Goal: Transaction & Acquisition: Purchase product/service

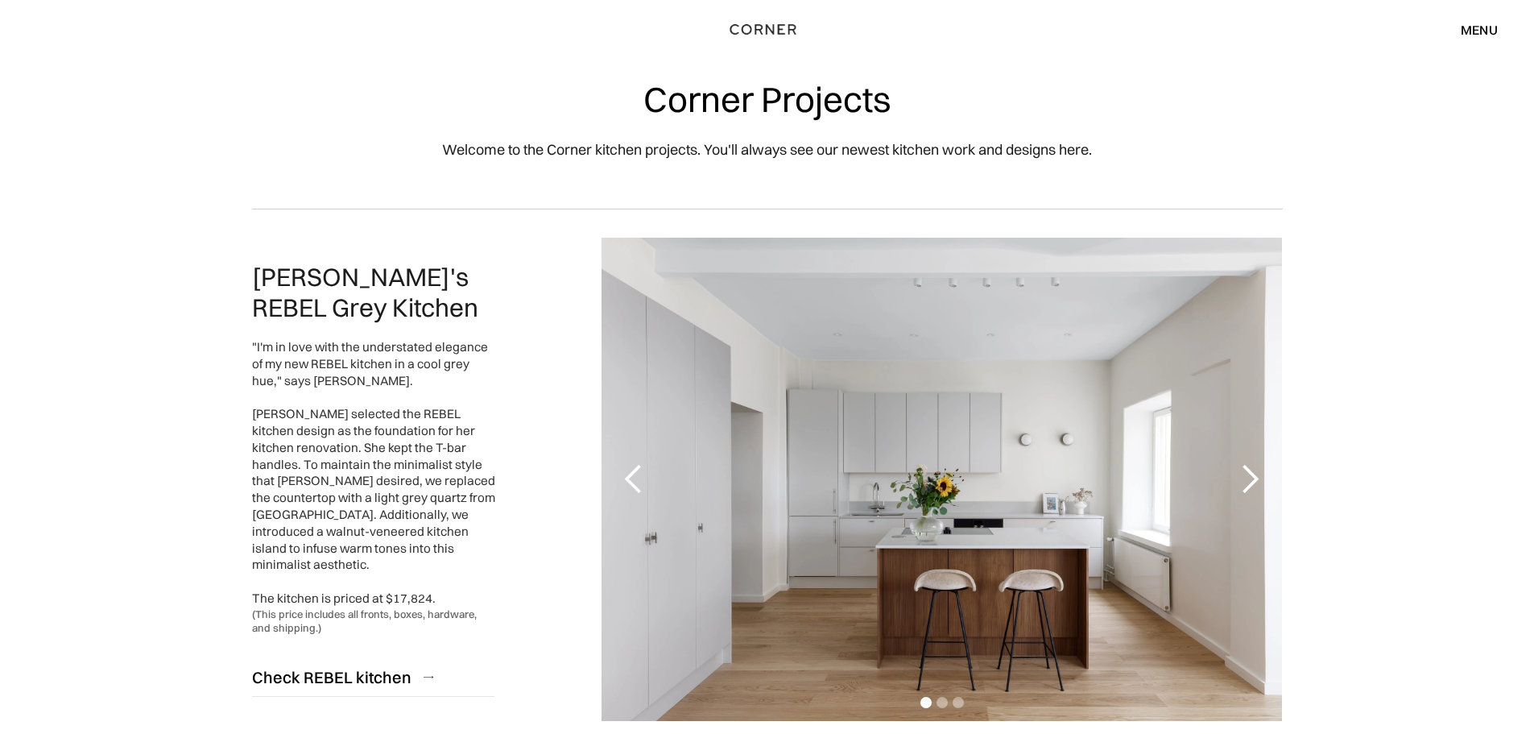
click at [768, 27] on img "home" at bounding box center [764, 29] width 66 height 21
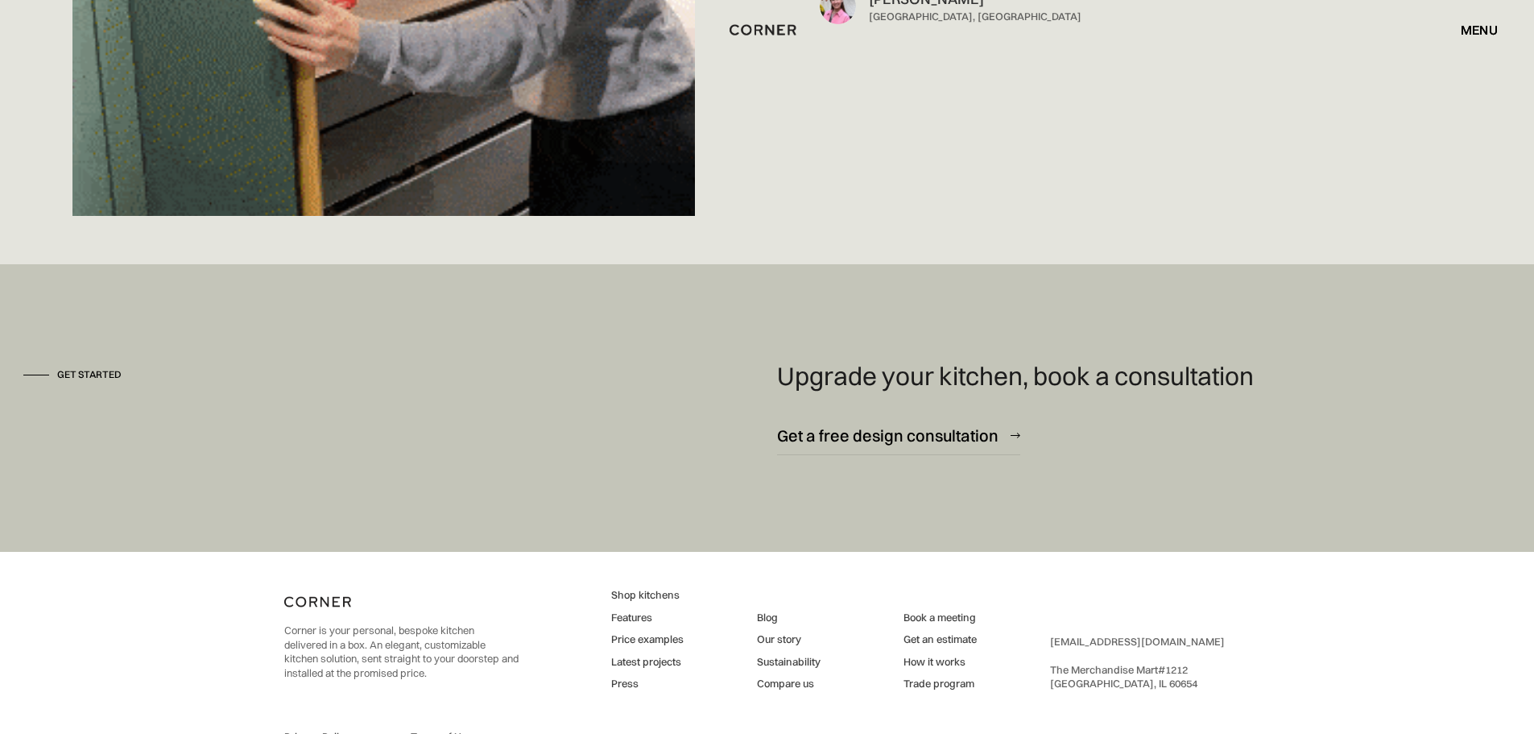
scroll to position [12000, 0]
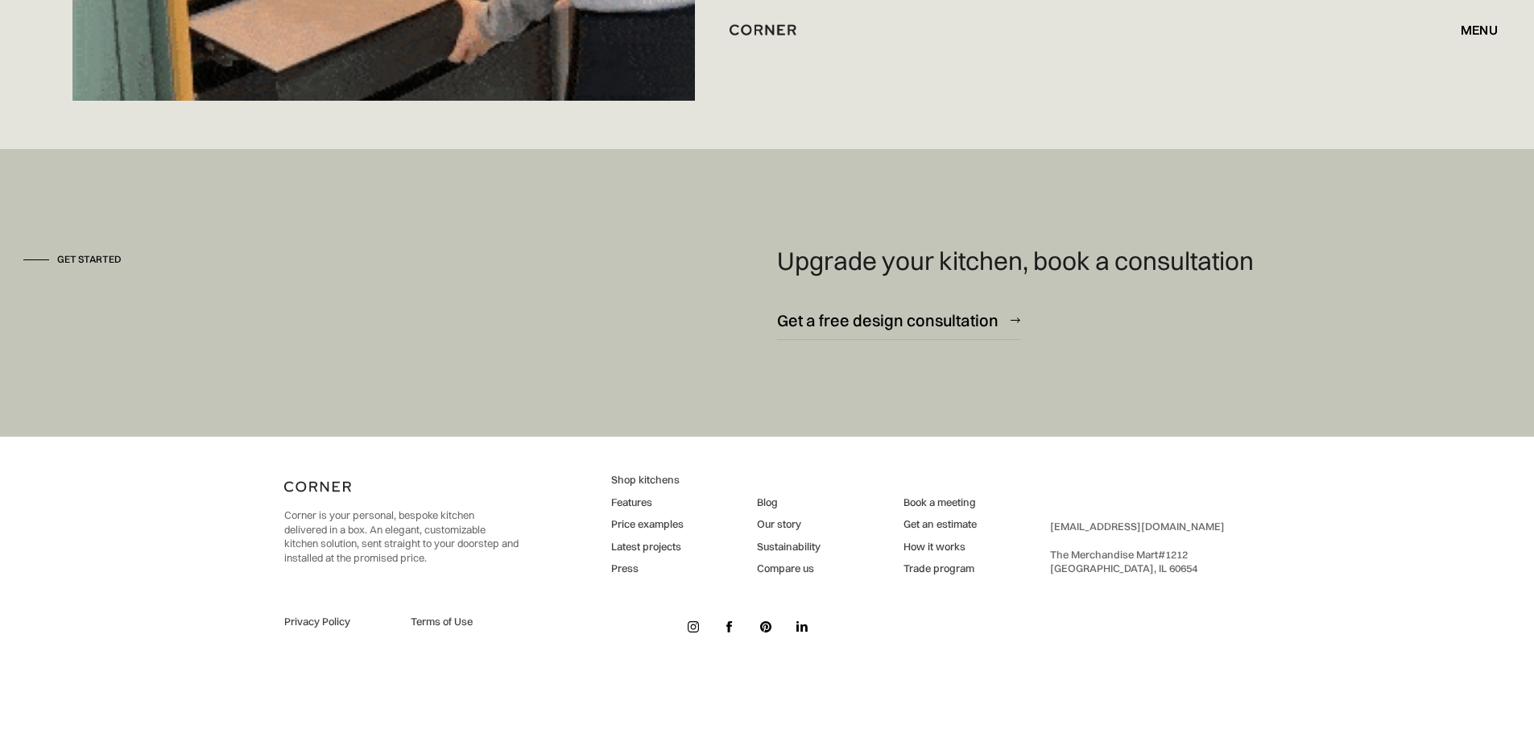
click at [1487, 32] on div "menu" at bounding box center [1479, 29] width 37 height 13
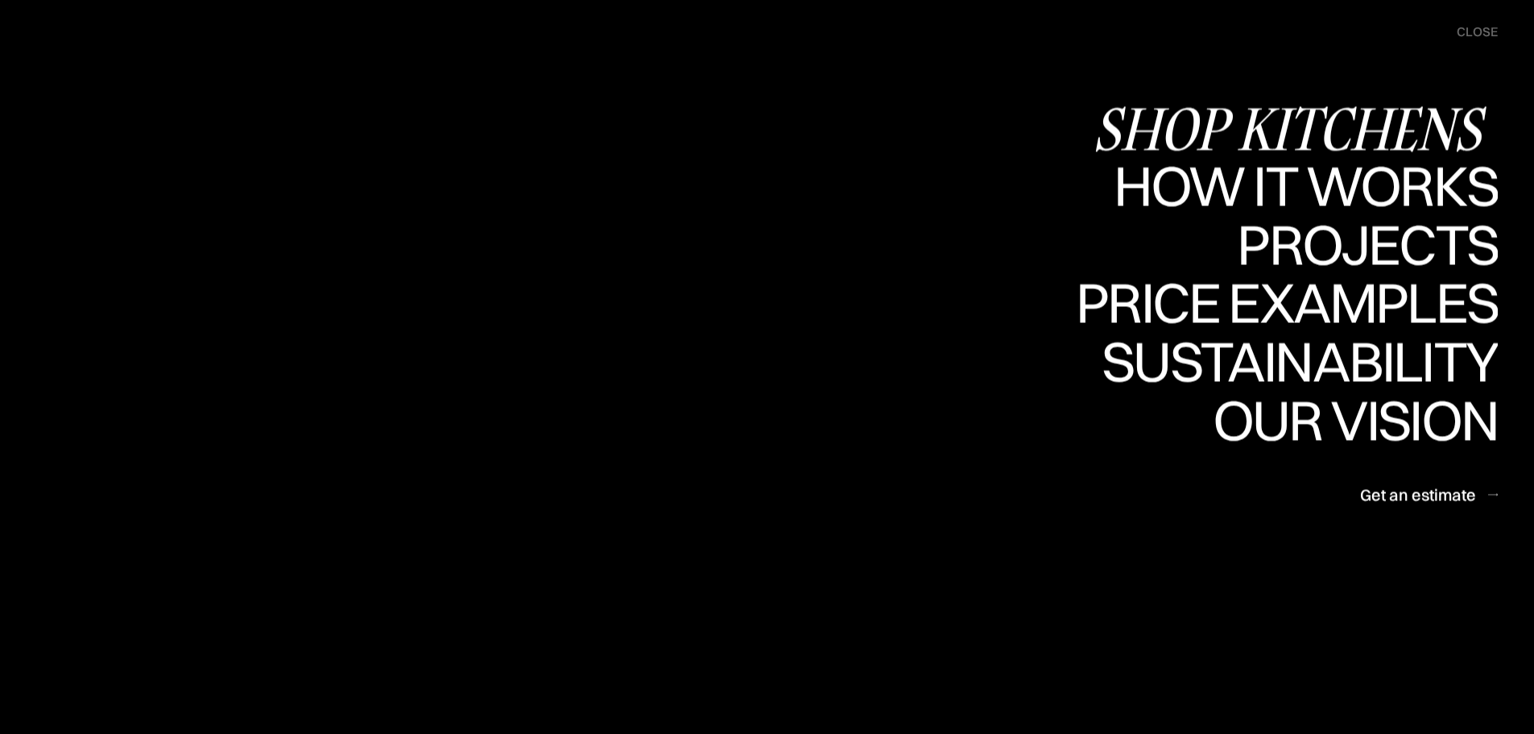
click at [0, 0] on div "Shop Kitchens" at bounding box center [0, 0] width 0 height 0
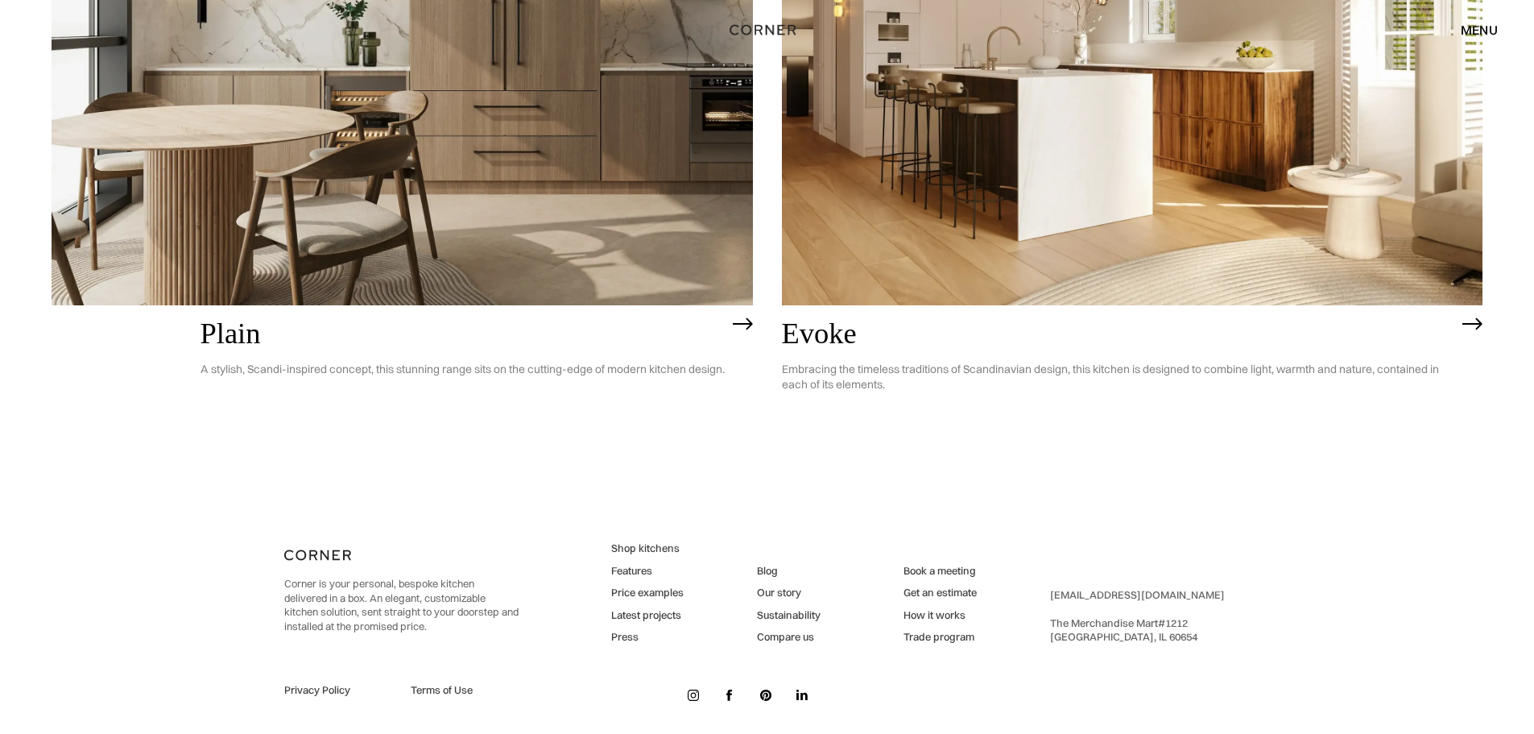
scroll to position [5239, 0]
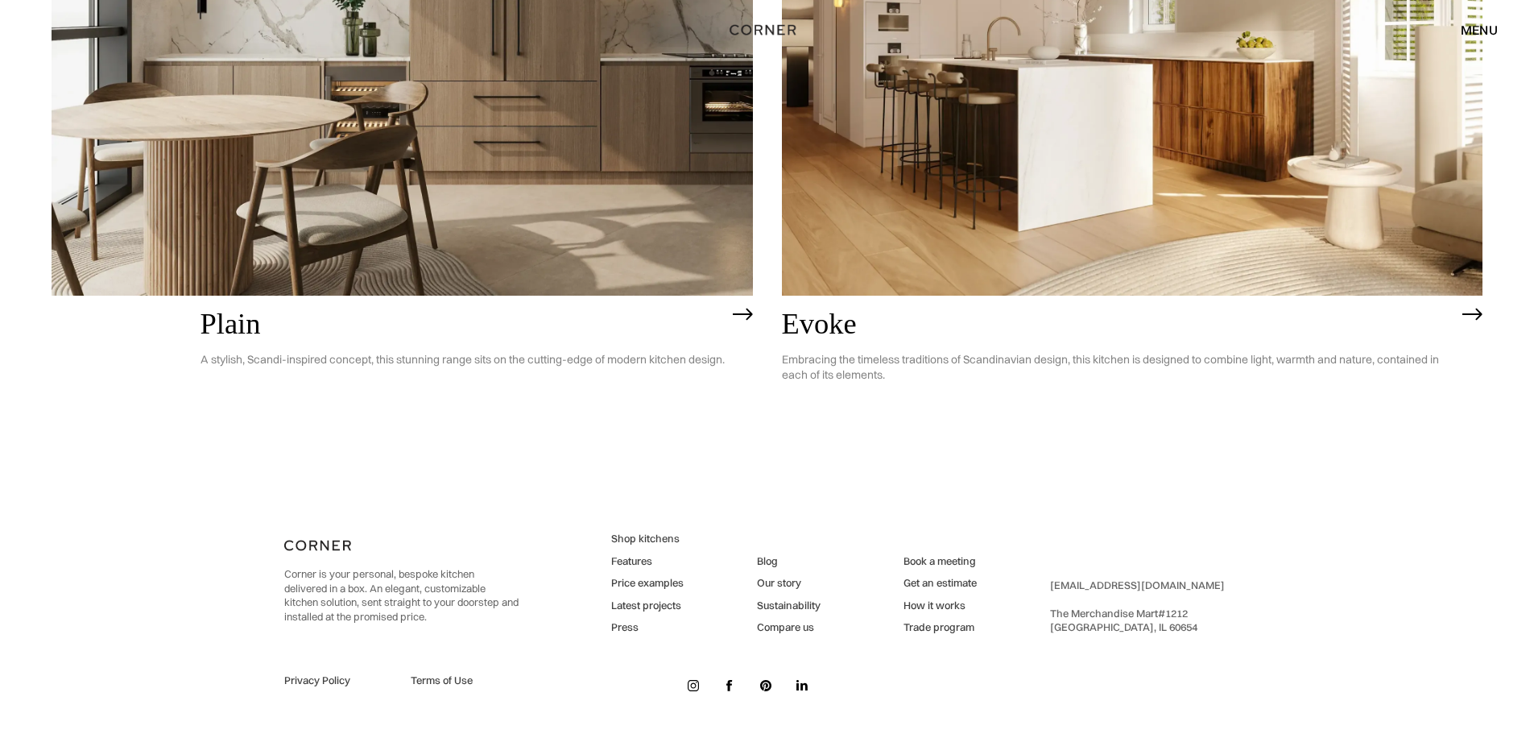
click at [241, 321] on h2 "Plain" at bounding box center [463, 324] width 524 height 32
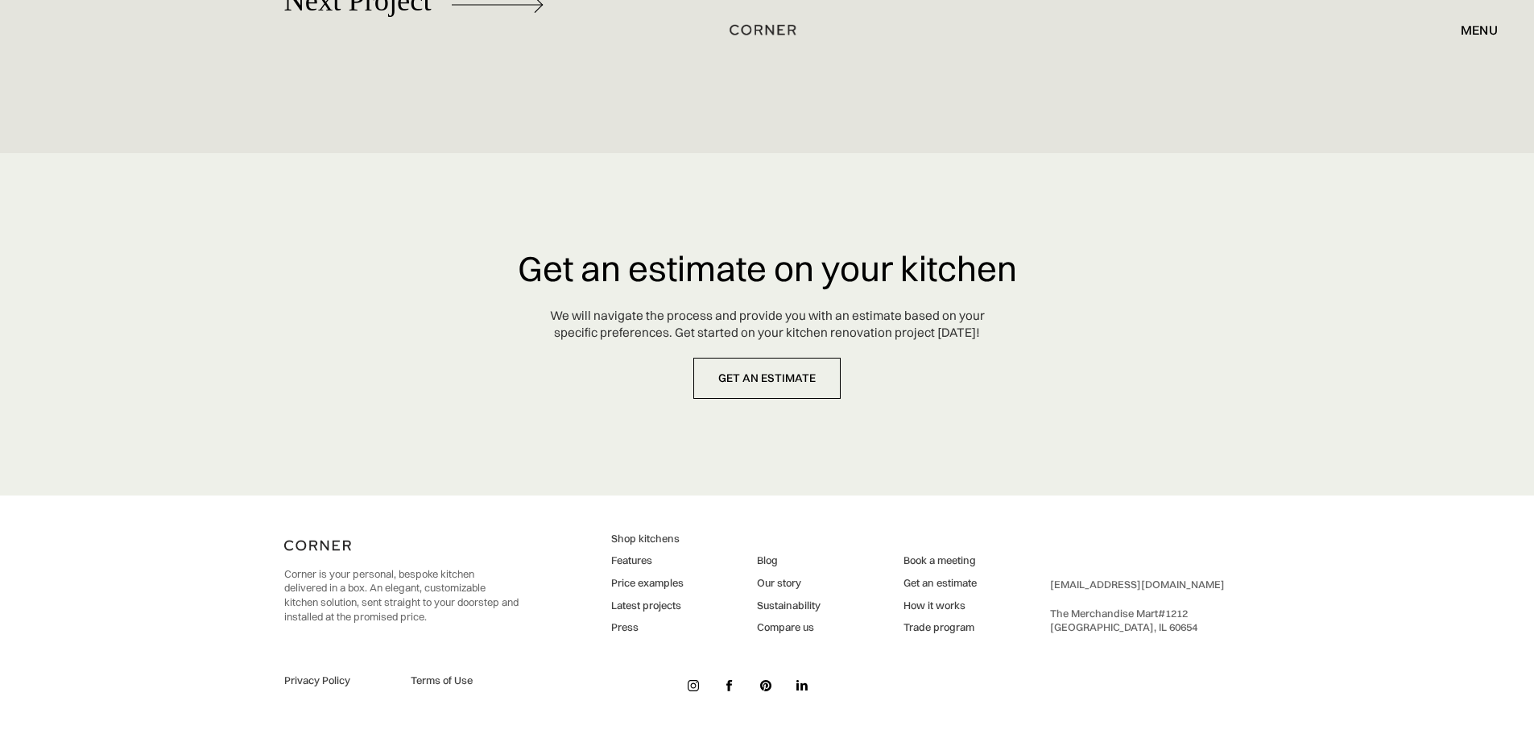
scroll to position [7791, 0]
click at [1485, 27] on div "menu" at bounding box center [1479, 29] width 37 height 13
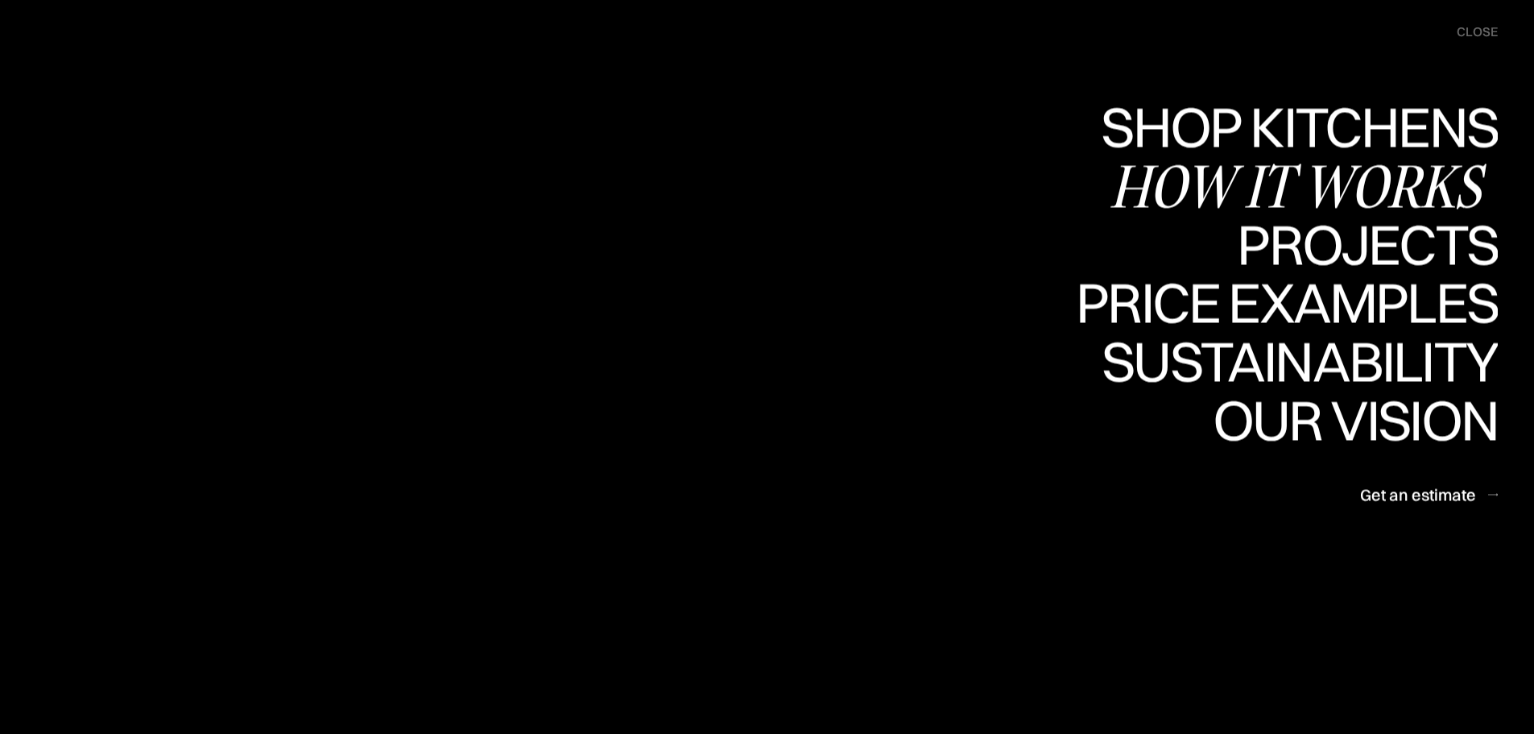
click at [1373, 181] on div "How it works" at bounding box center [1304, 185] width 388 height 56
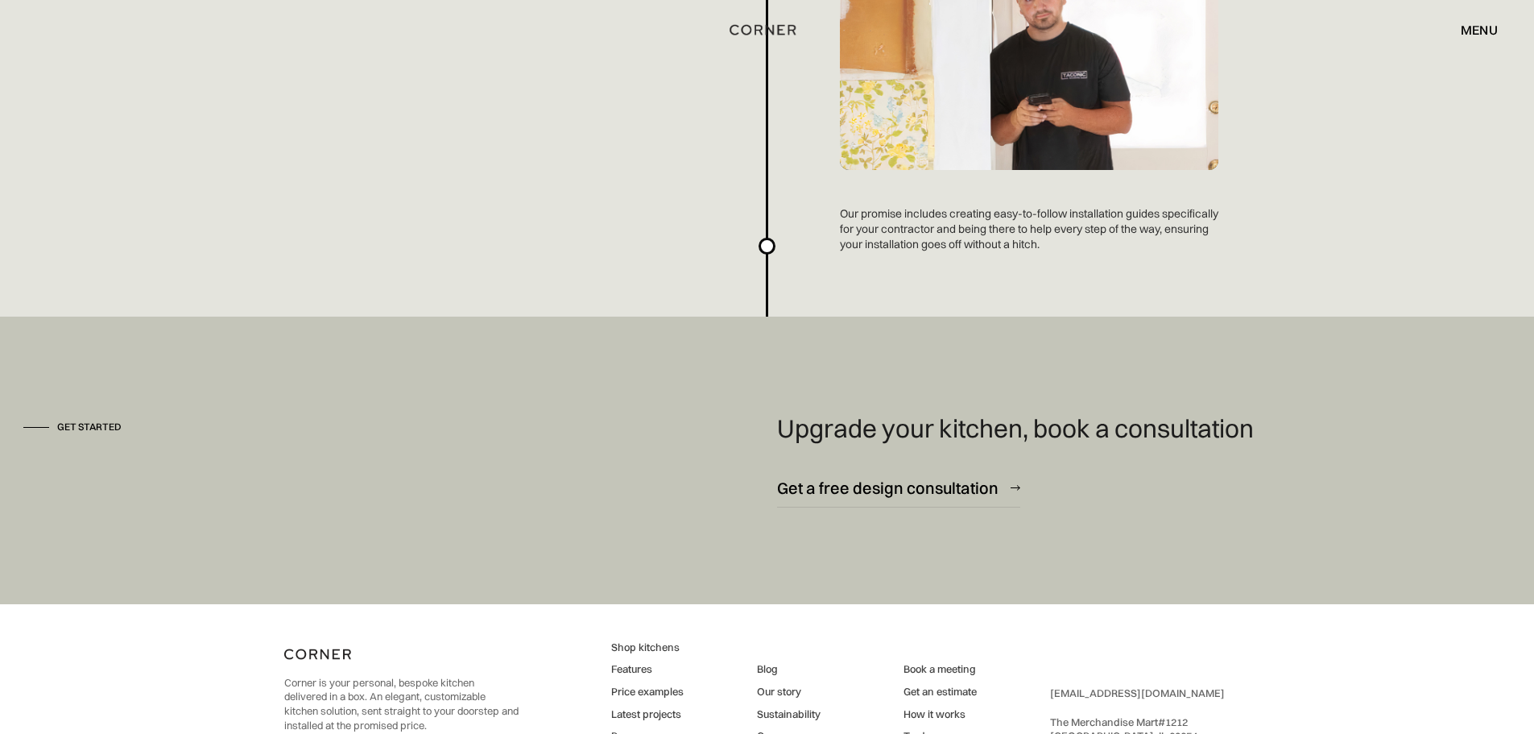
scroll to position [4329, 0]
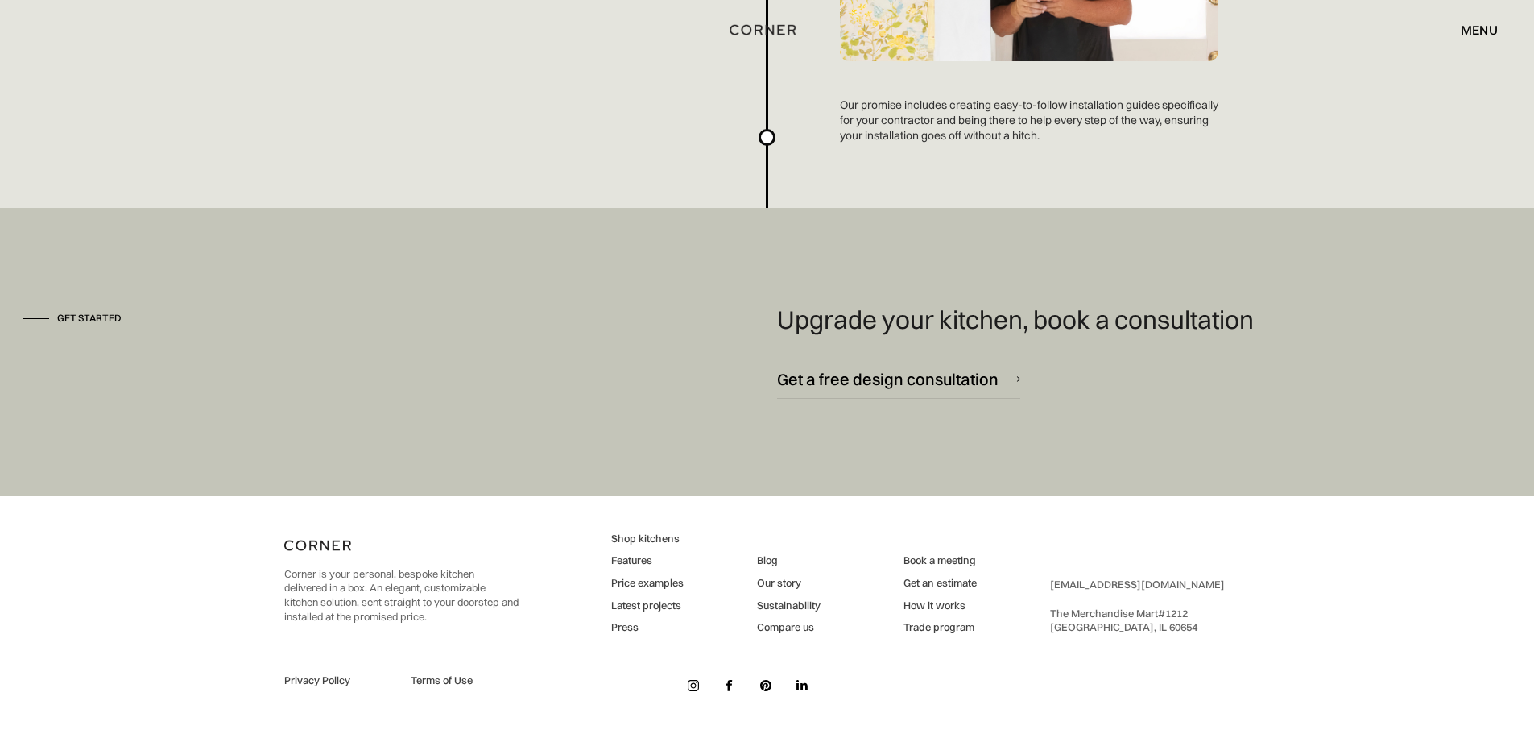
click at [1481, 23] on div "menu" at bounding box center [1479, 29] width 37 height 13
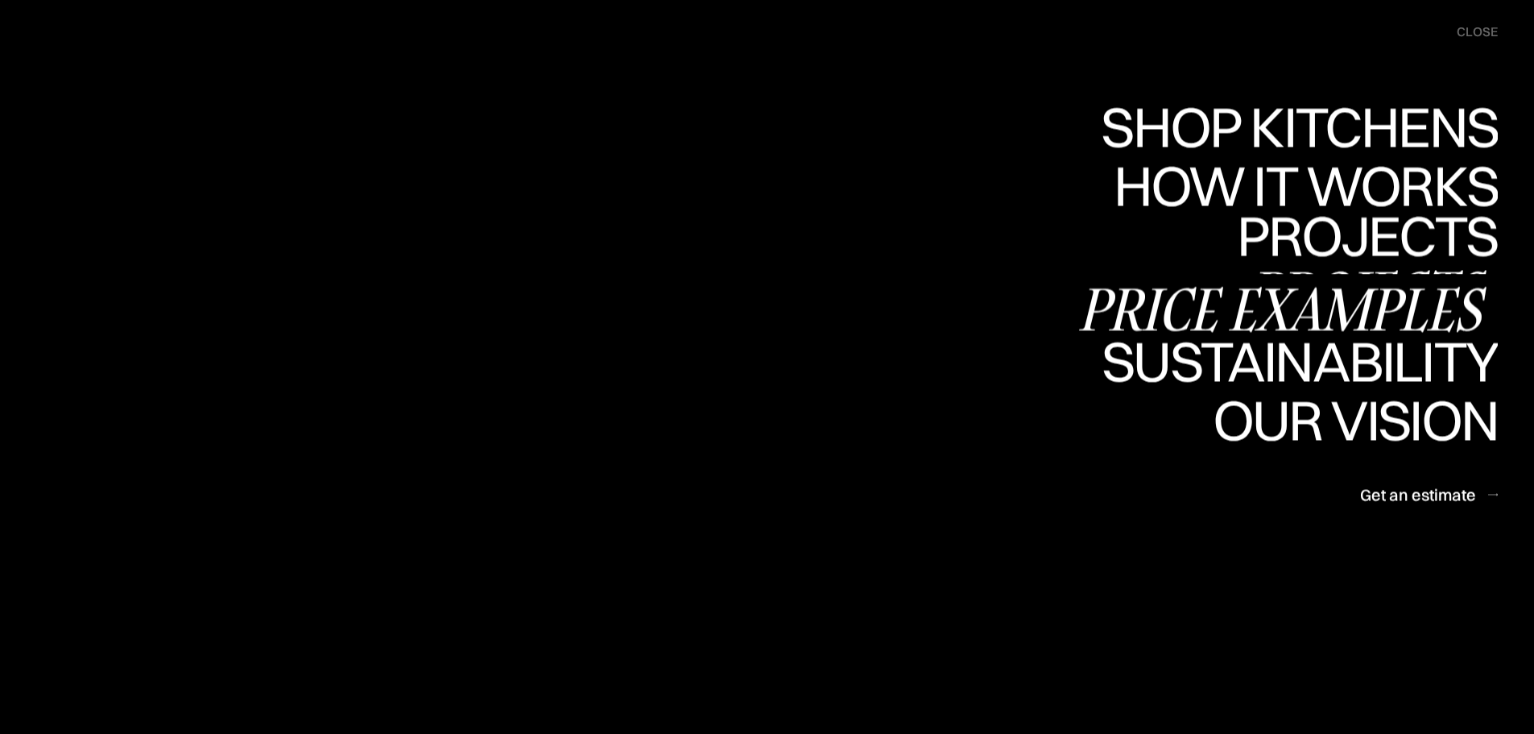
click at [1351, 263] on div "Projects" at bounding box center [1367, 291] width 261 height 56
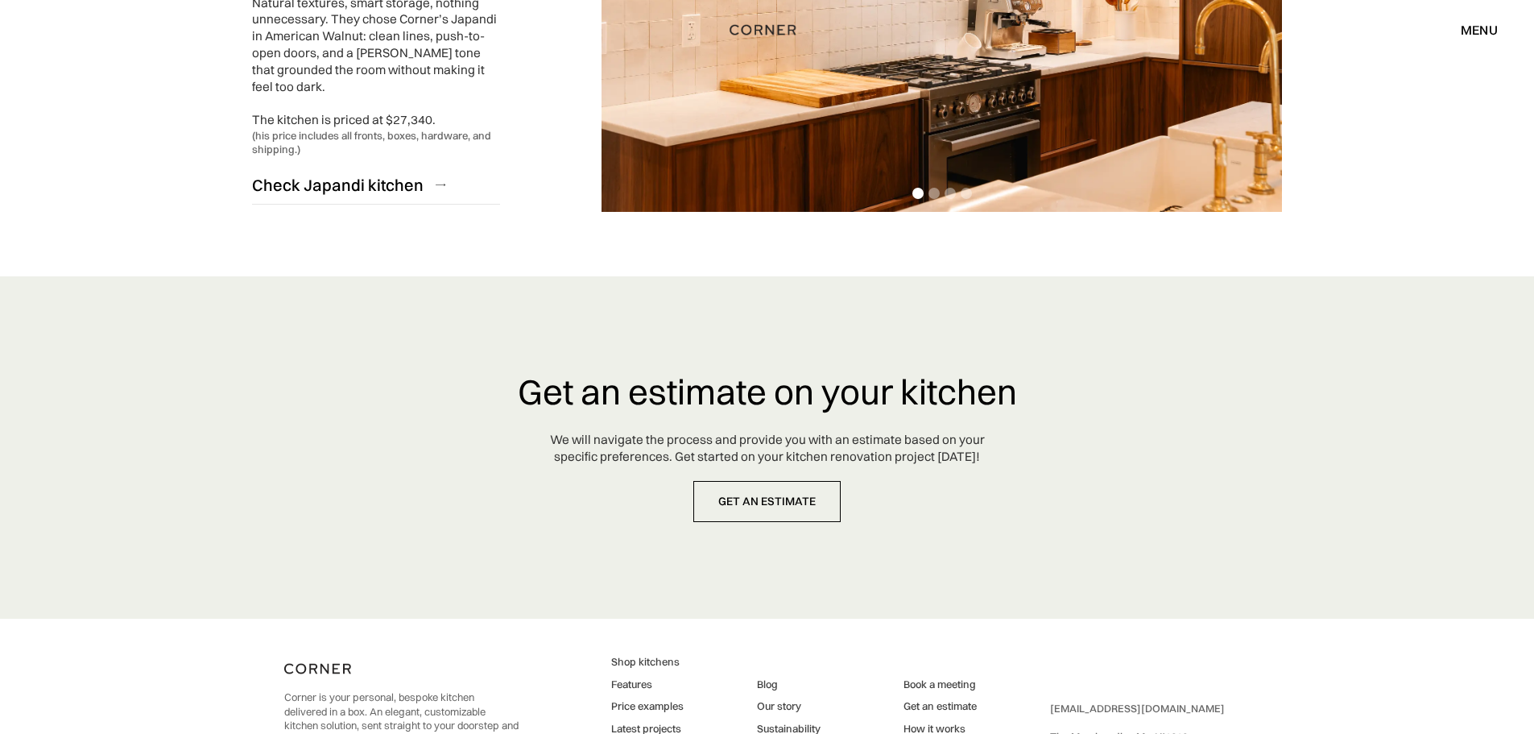
scroll to position [4114, 0]
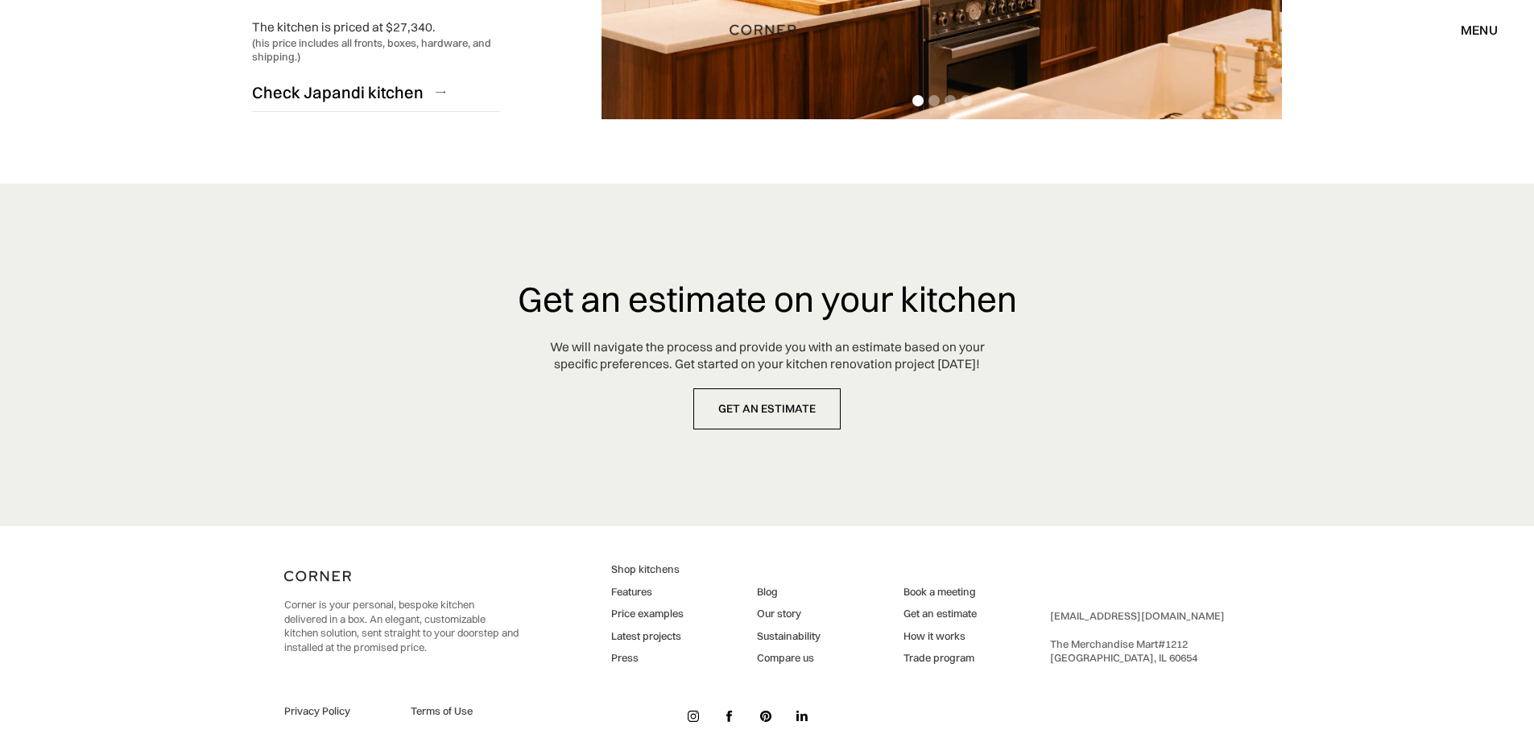
click at [1470, 35] on div "menu" at bounding box center [1479, 29] width 37 height 13
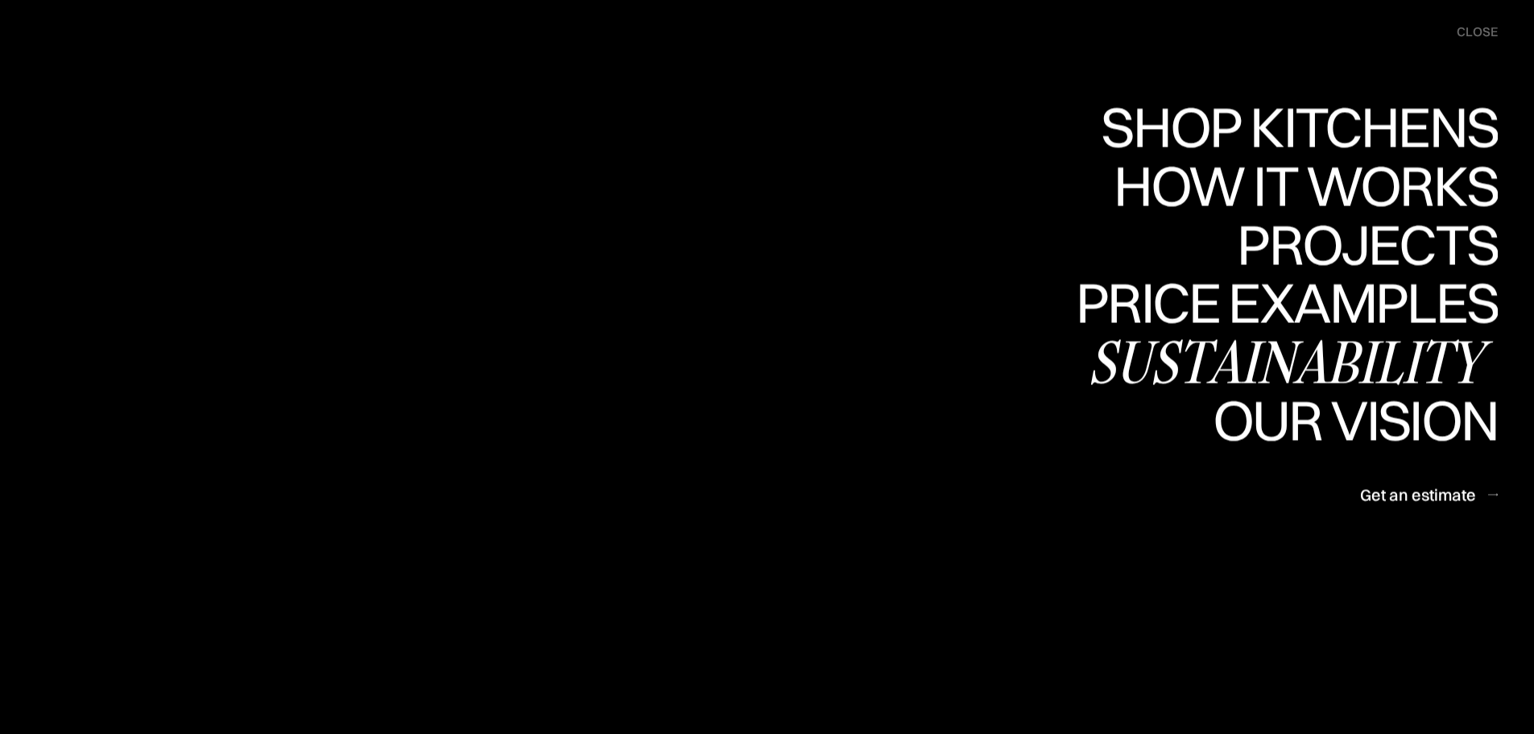
click at [1368, 353] on div "Sustainability" at bounding box center [1293, 361] width 410 height 56
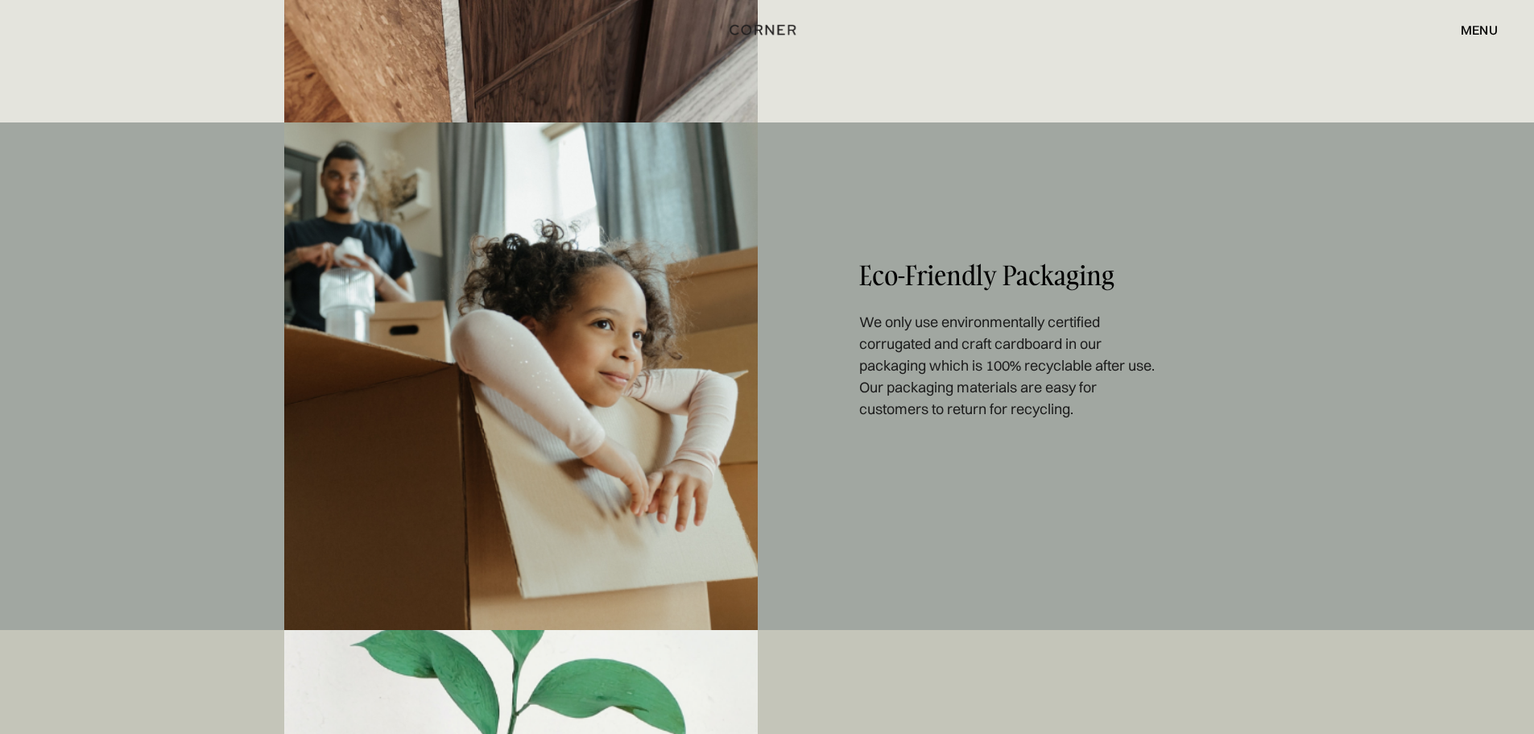
scroll to position [1692, 0]
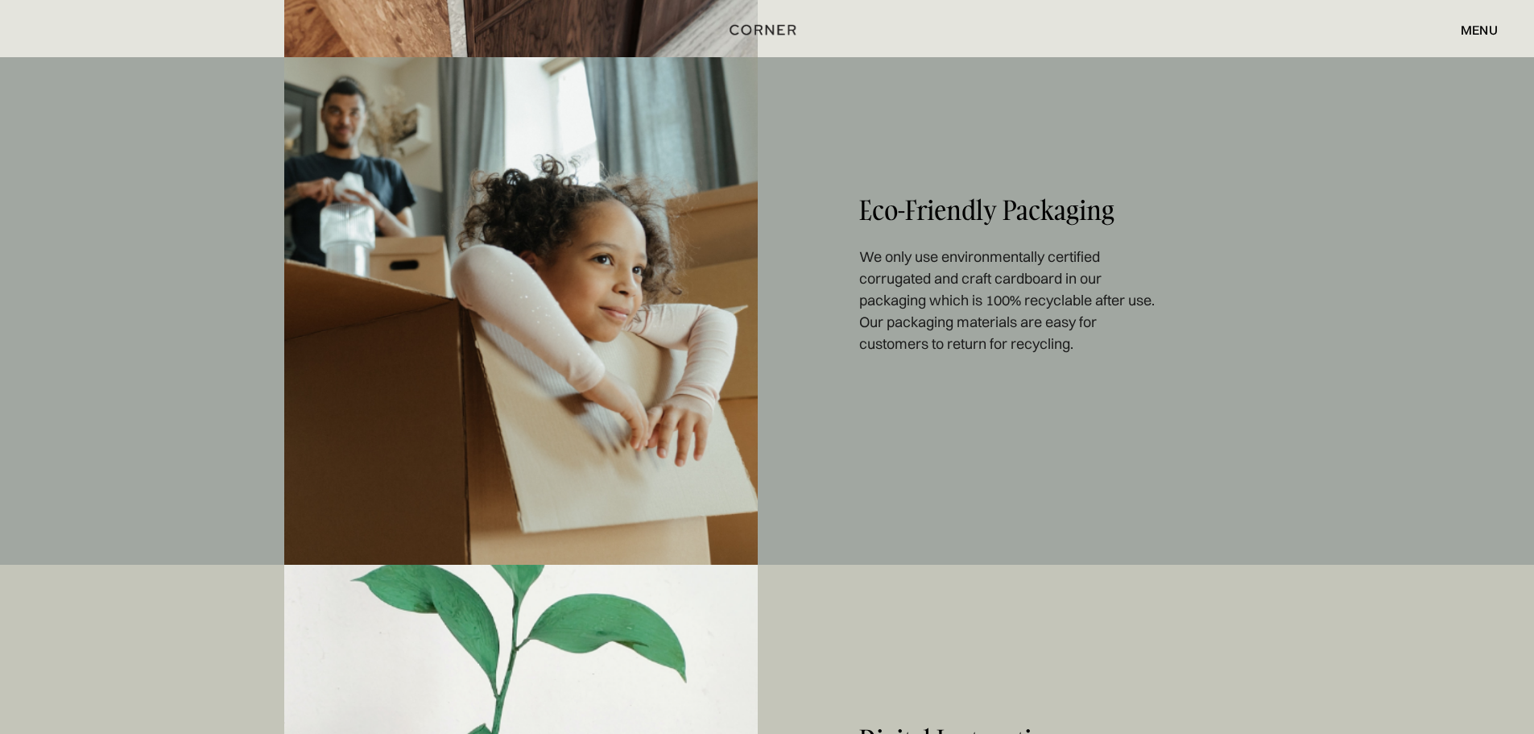
click at [1466, 25] on div "menu" at bounding box center [1479, 29] width 37 height 13
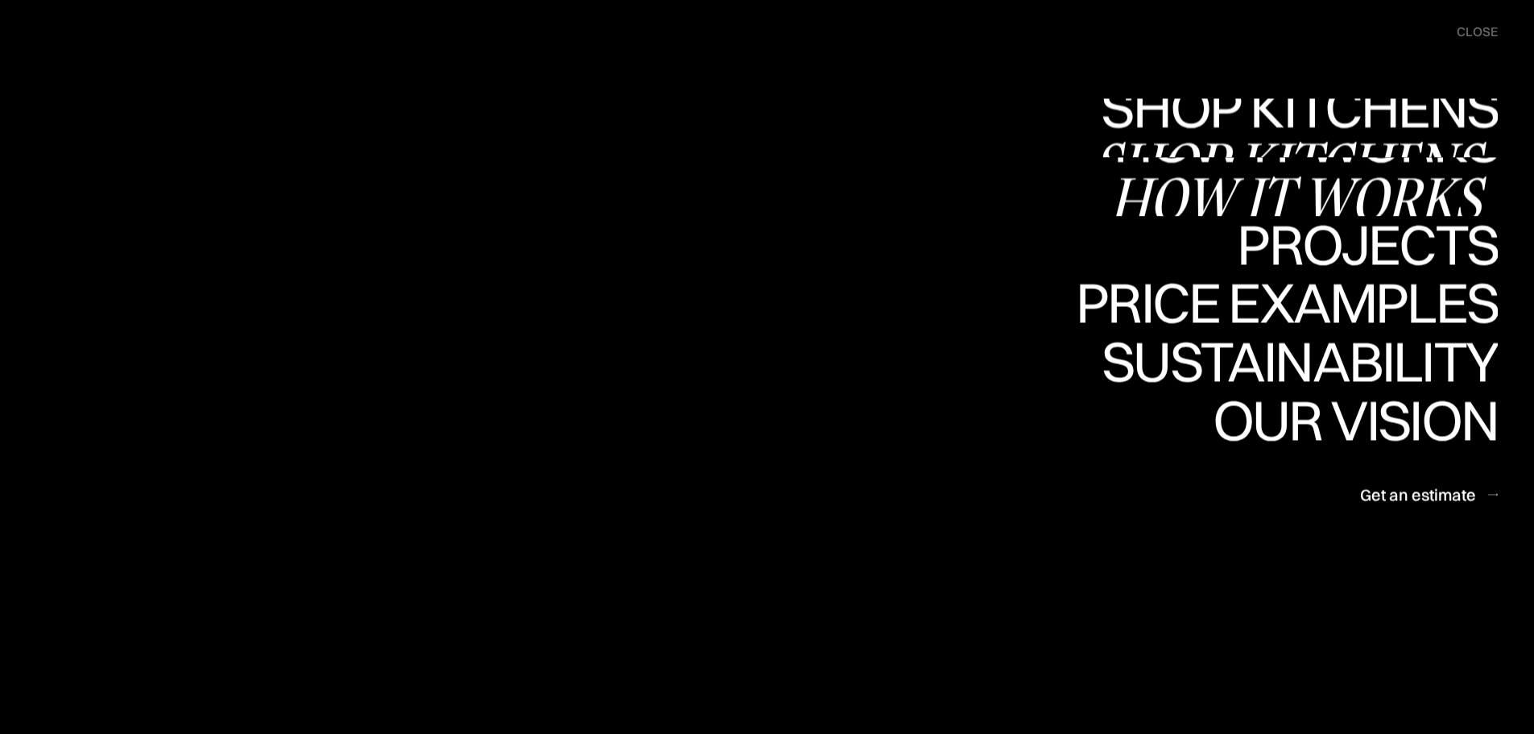
click at [1323, 123] on link "Shop Kitchens Shop Kitchens" at bounding box center [1295, 127] width 405 height 59
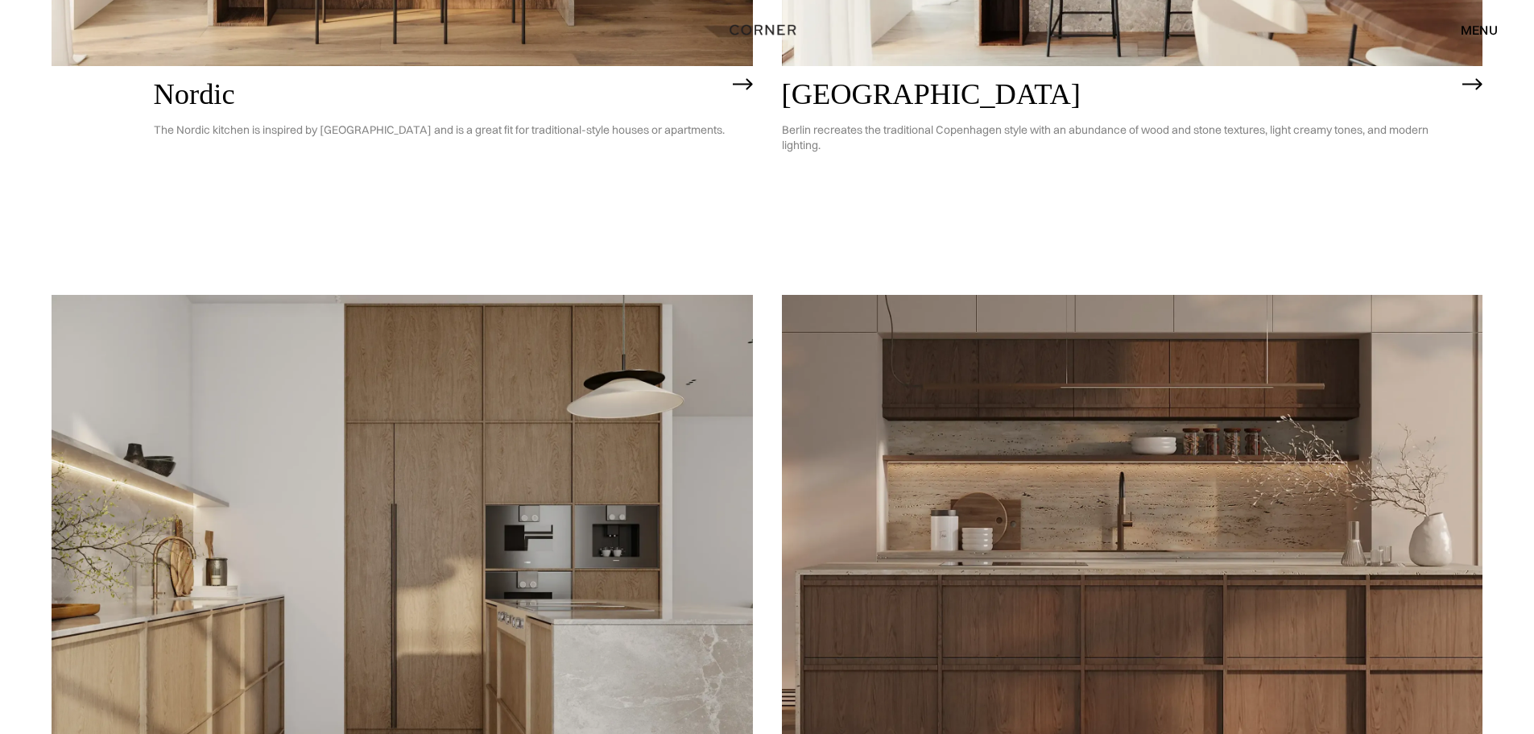
scroll to position [967, 0]
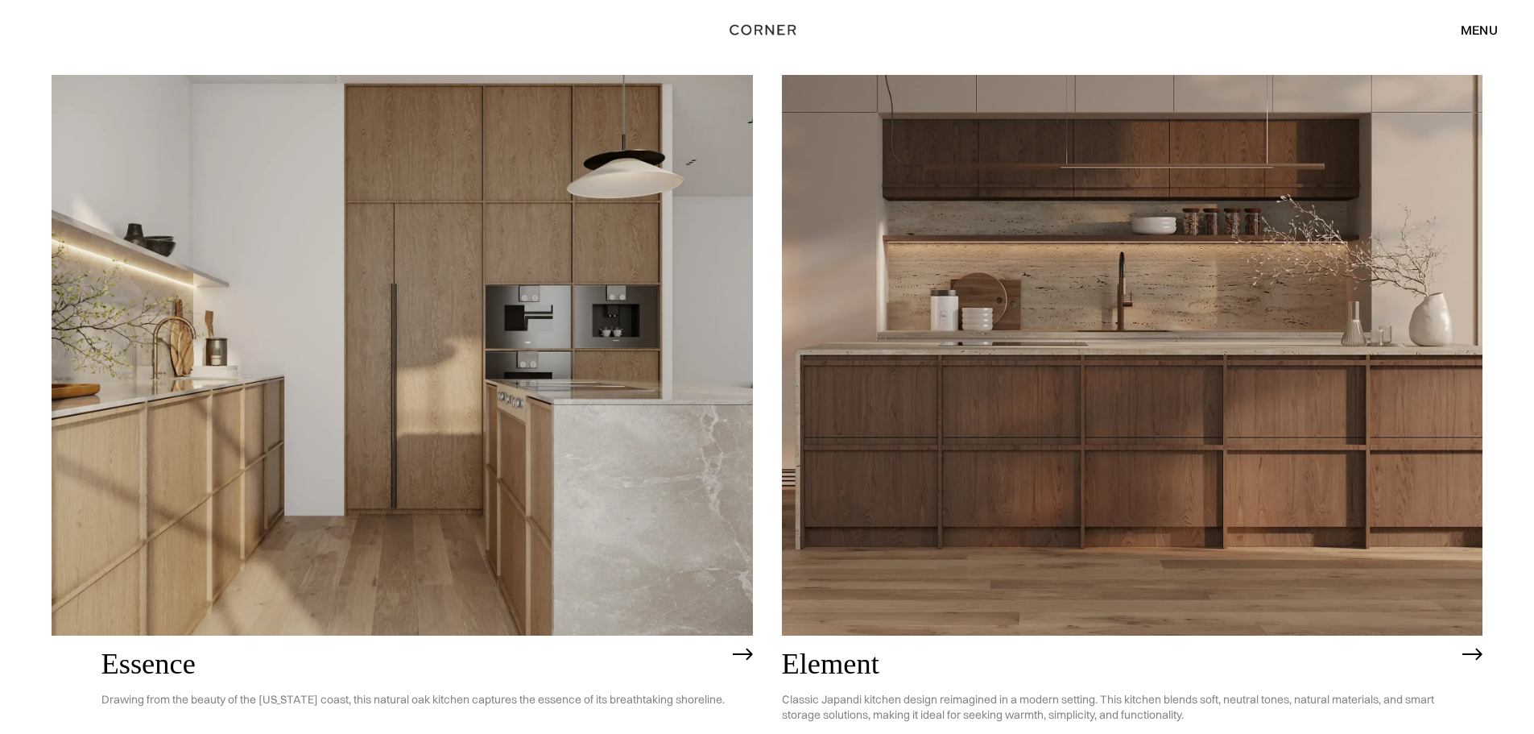
click at [809, 356] on img at bounding box center [1133, 355] width 702 height 561
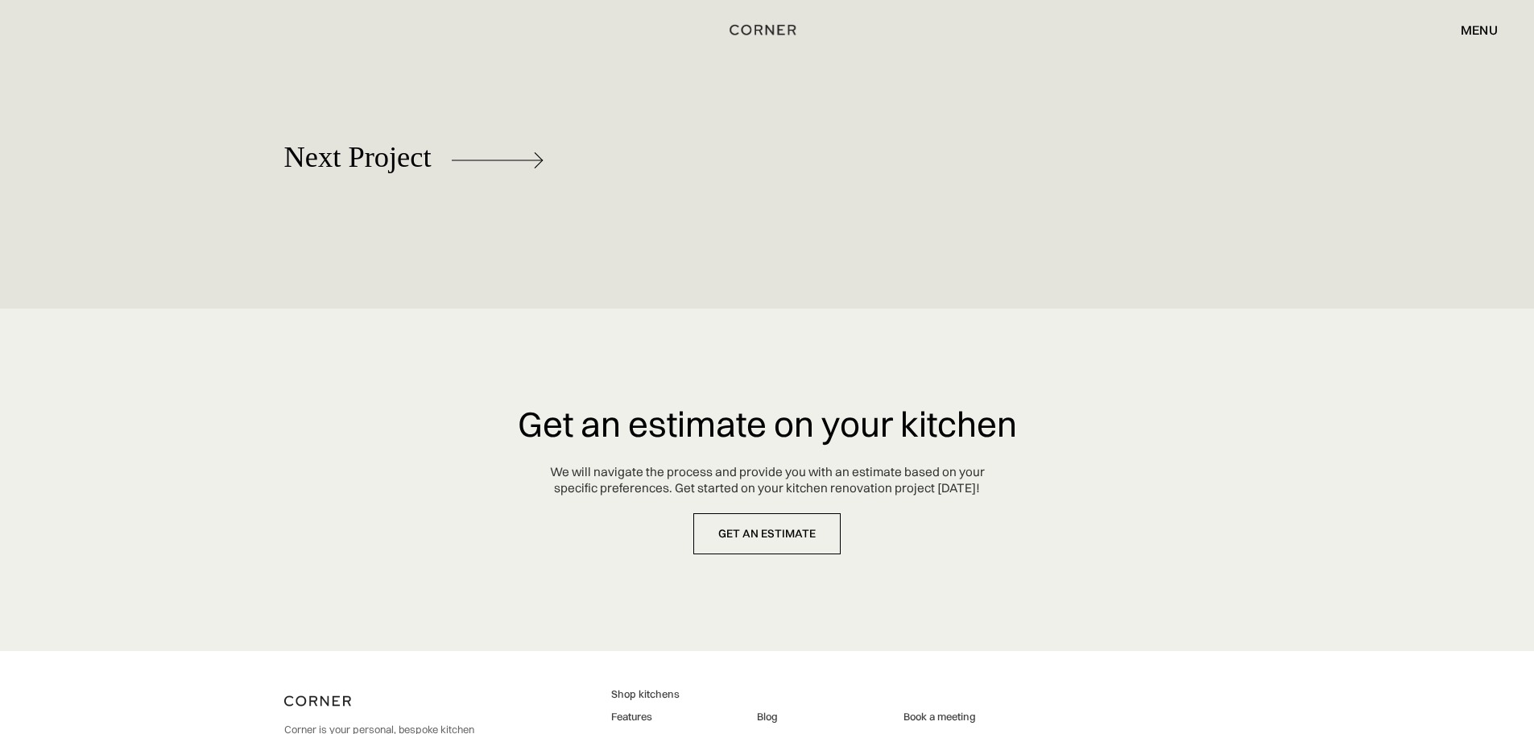
scroll to position [8031, 0]
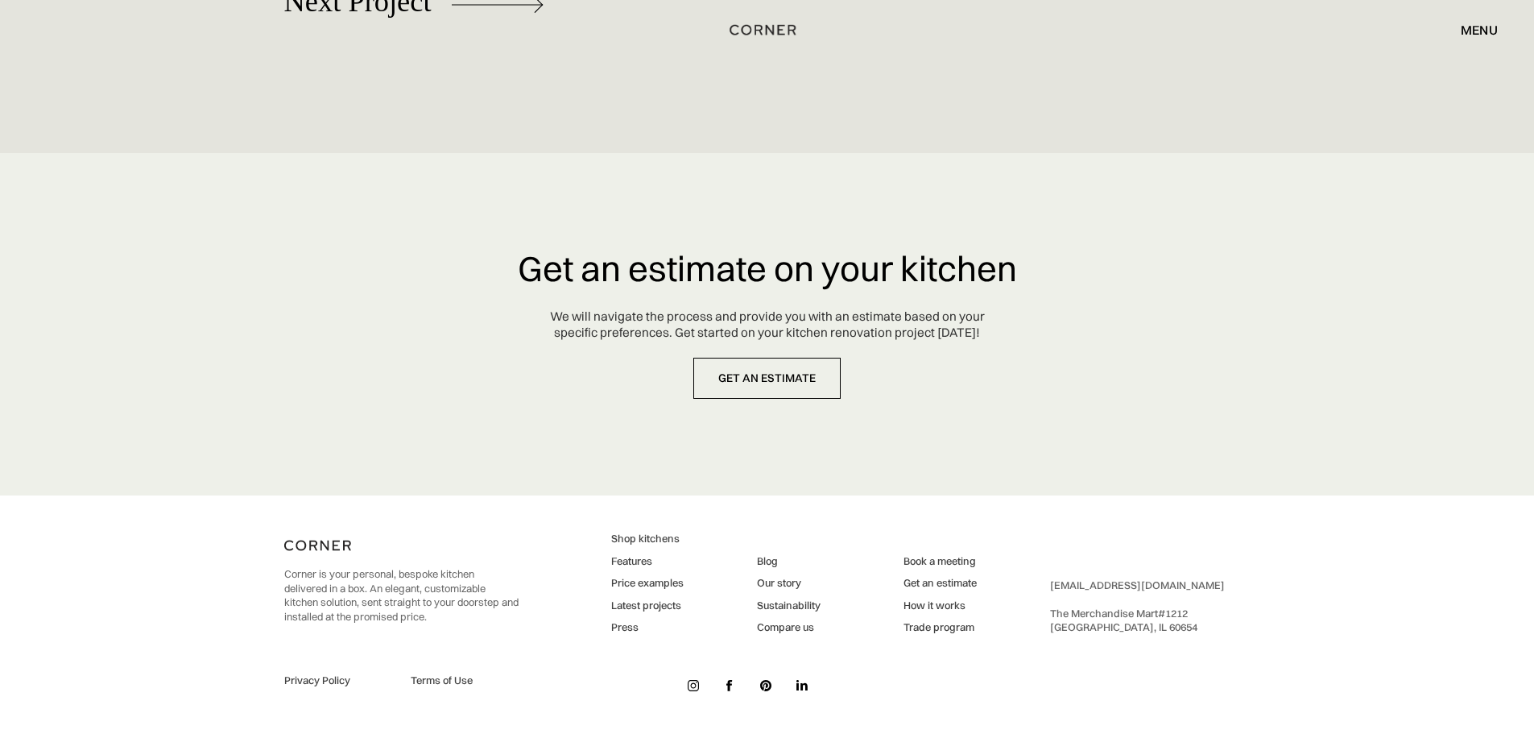
click at [767, 686] on img at bounding box center [765, 685] width 11 height 11
click at [696, 689] on img at bounding box center [693, 685] width 11 height 11
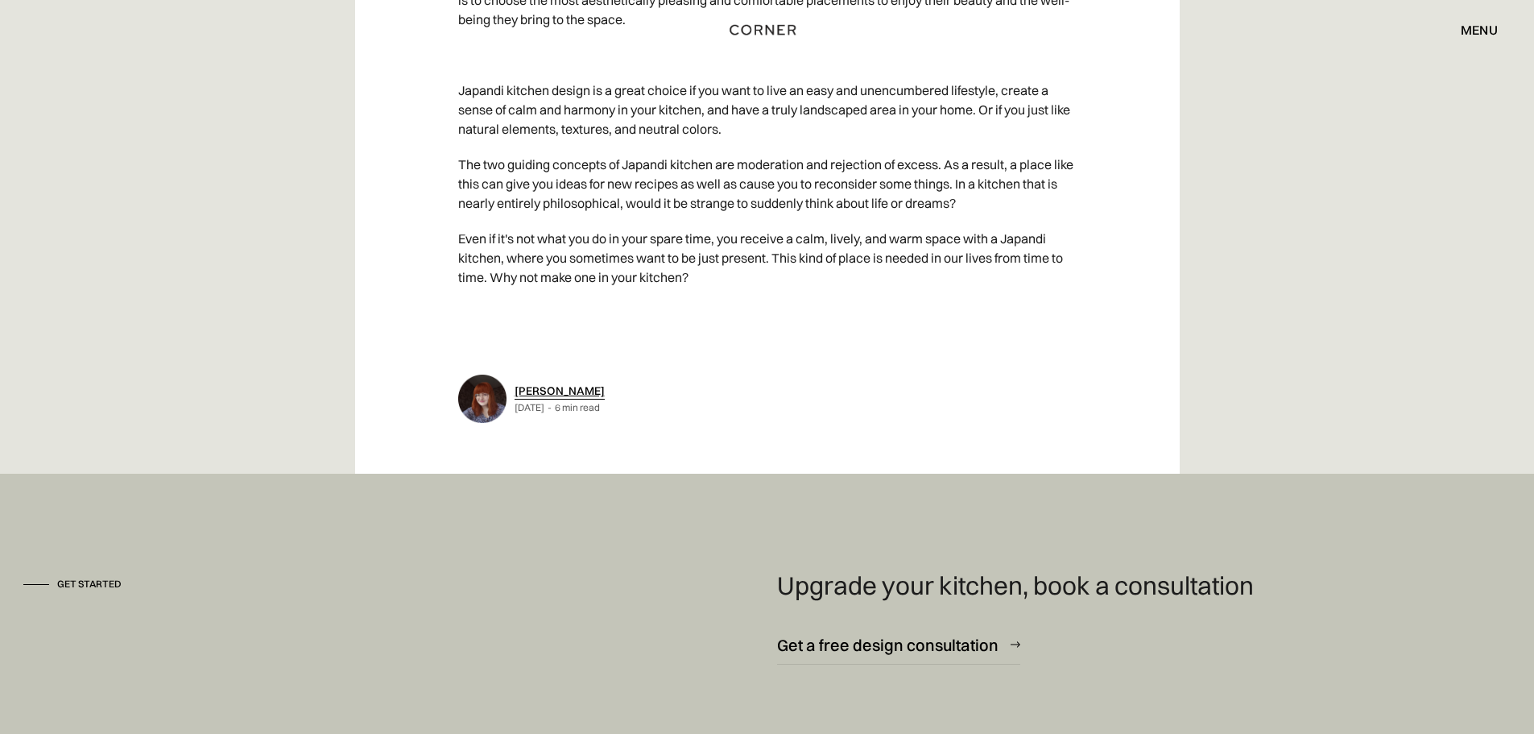
scroll to position [8055, 0]
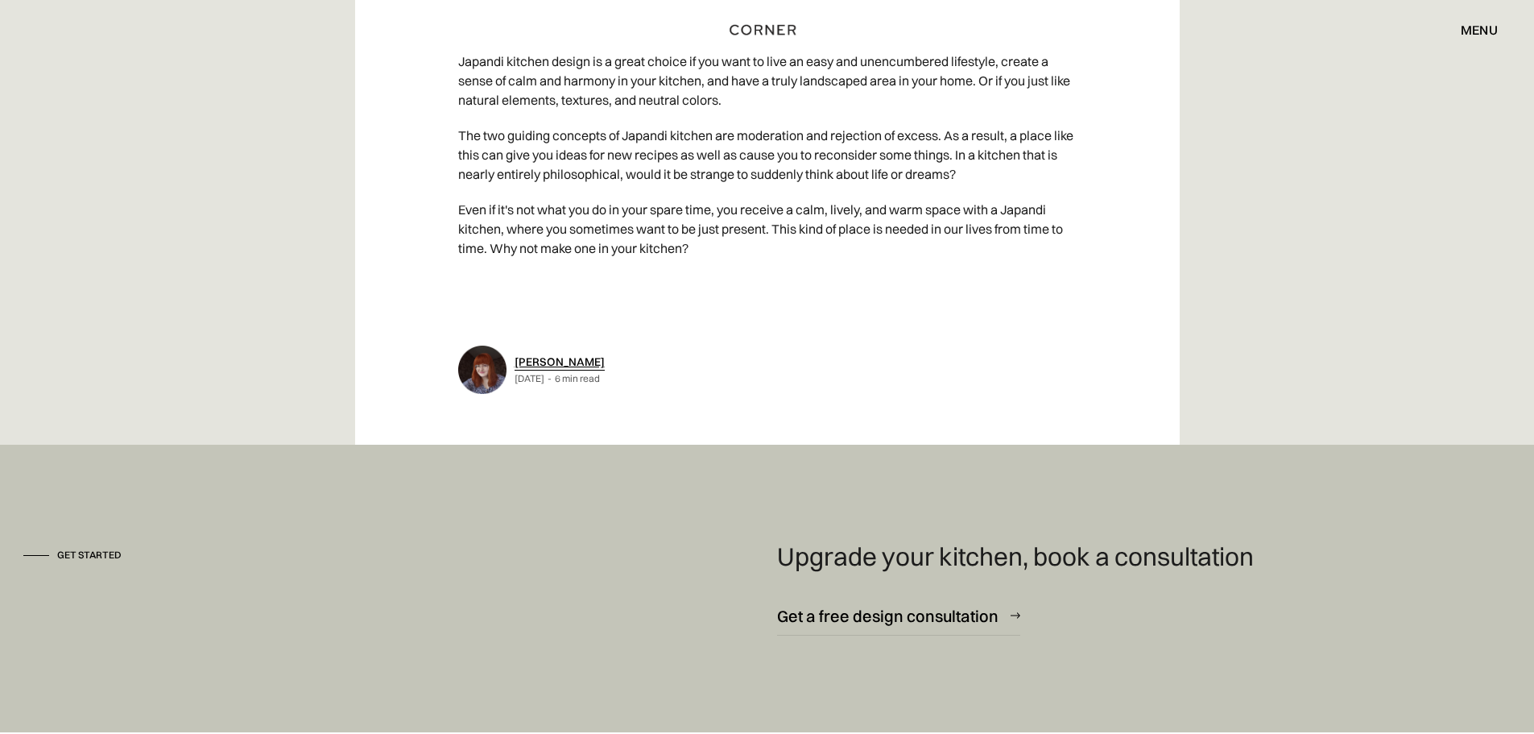
click at [1455, 30] on div "menu close" at bounding box center [1471, 29] width 53 height 27
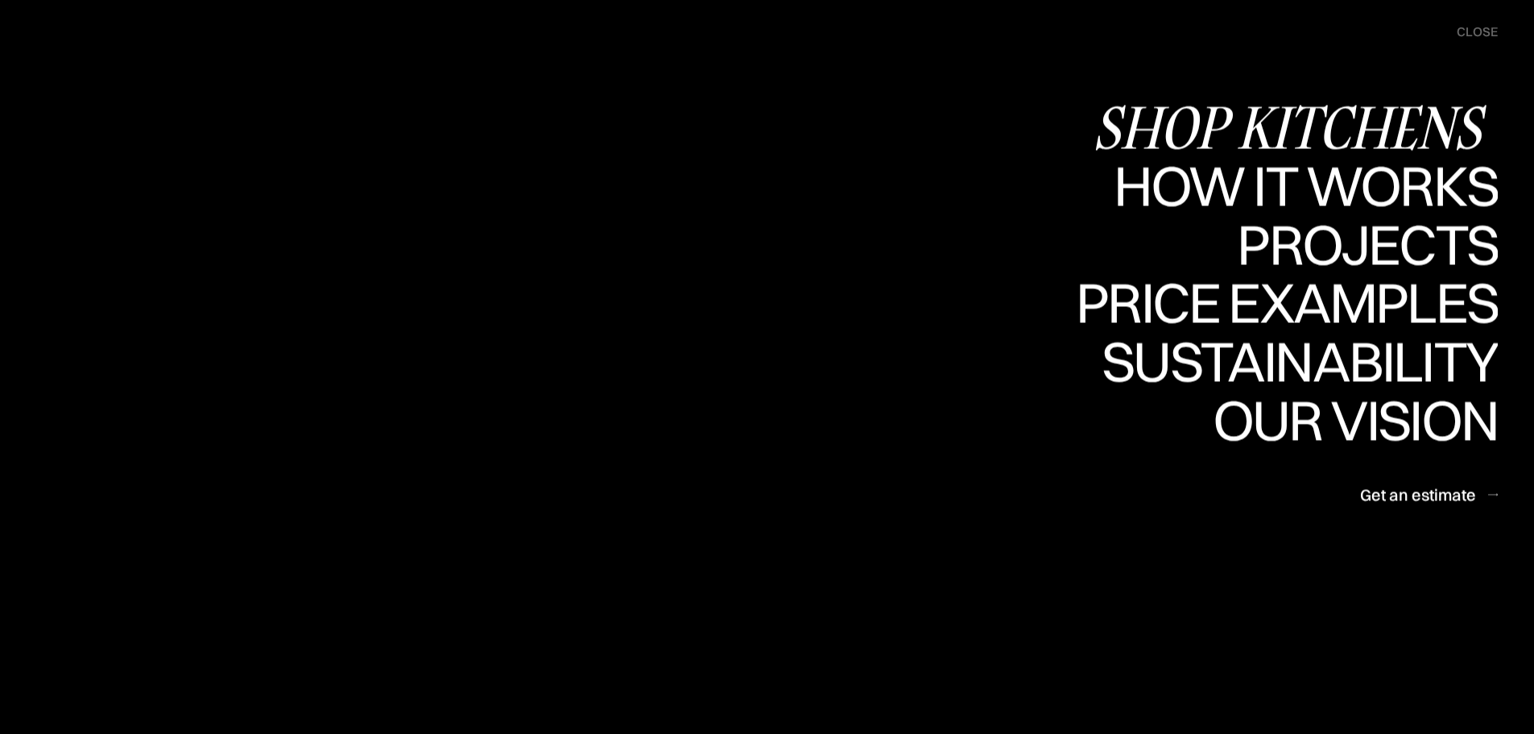
click at [1328, 119] on div "Shop Kitchens" at bounding box center [1295, 126] width 405 height 56
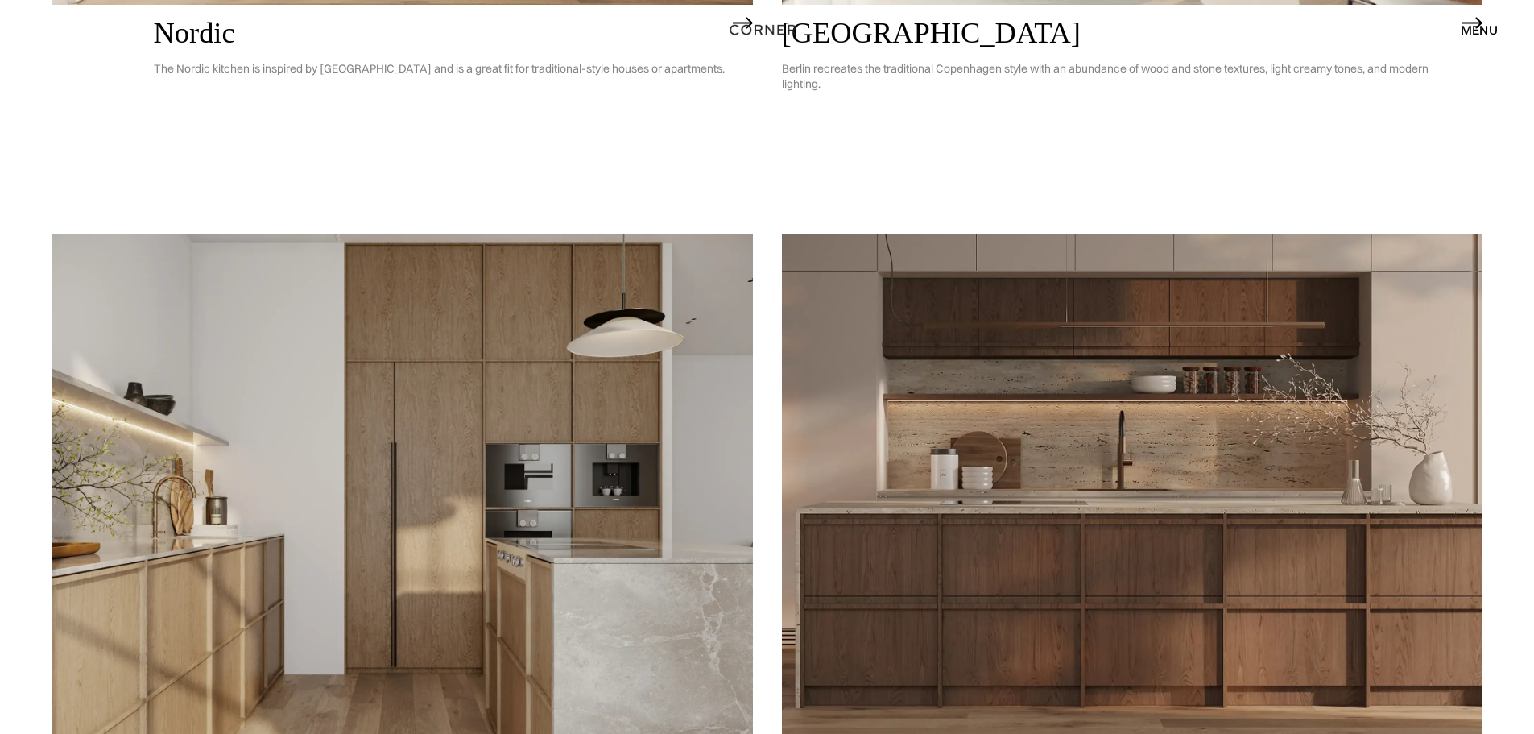
scroll to position [1047, 0]
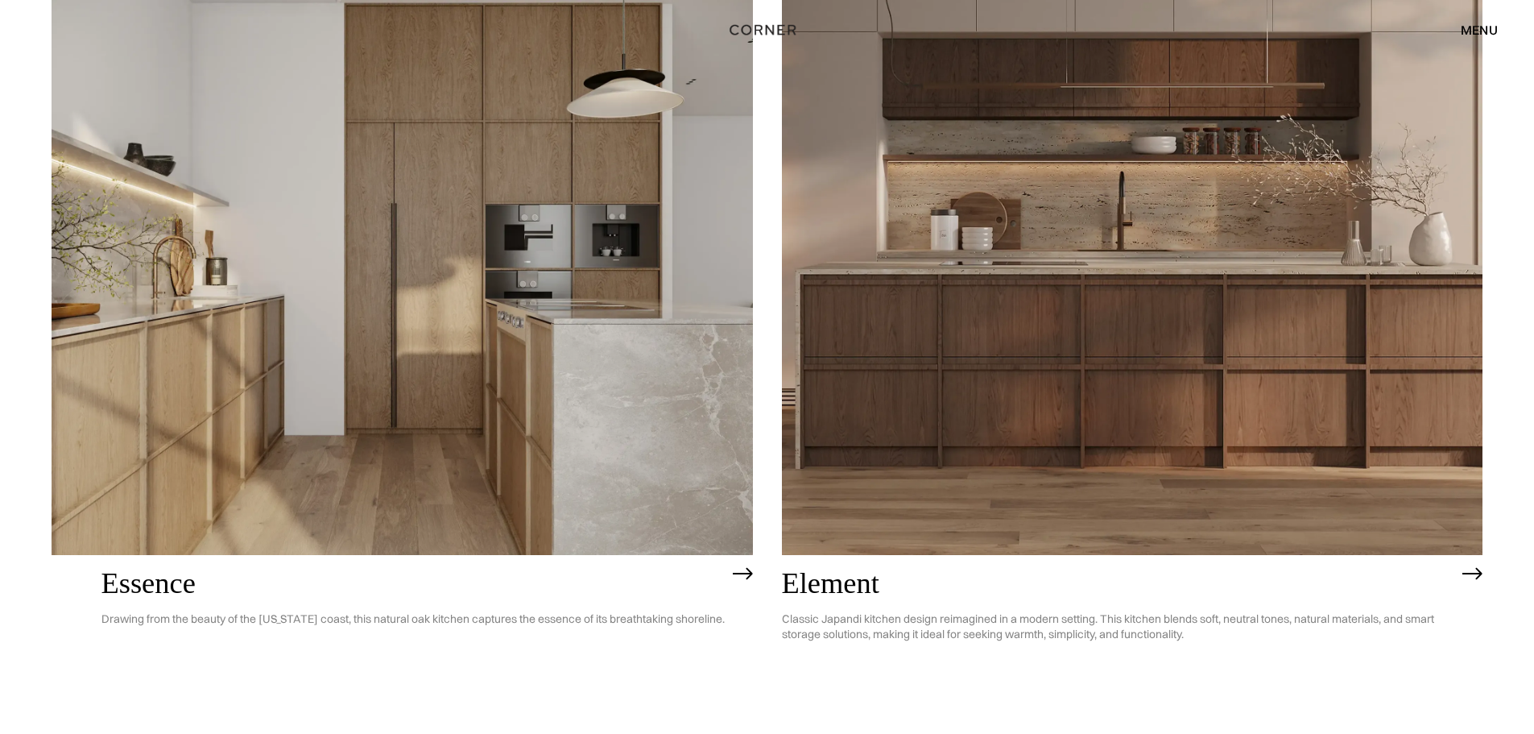
click at [147, 582] on h2 "Essence" at bounding box center [412, 583] width 623 height 32
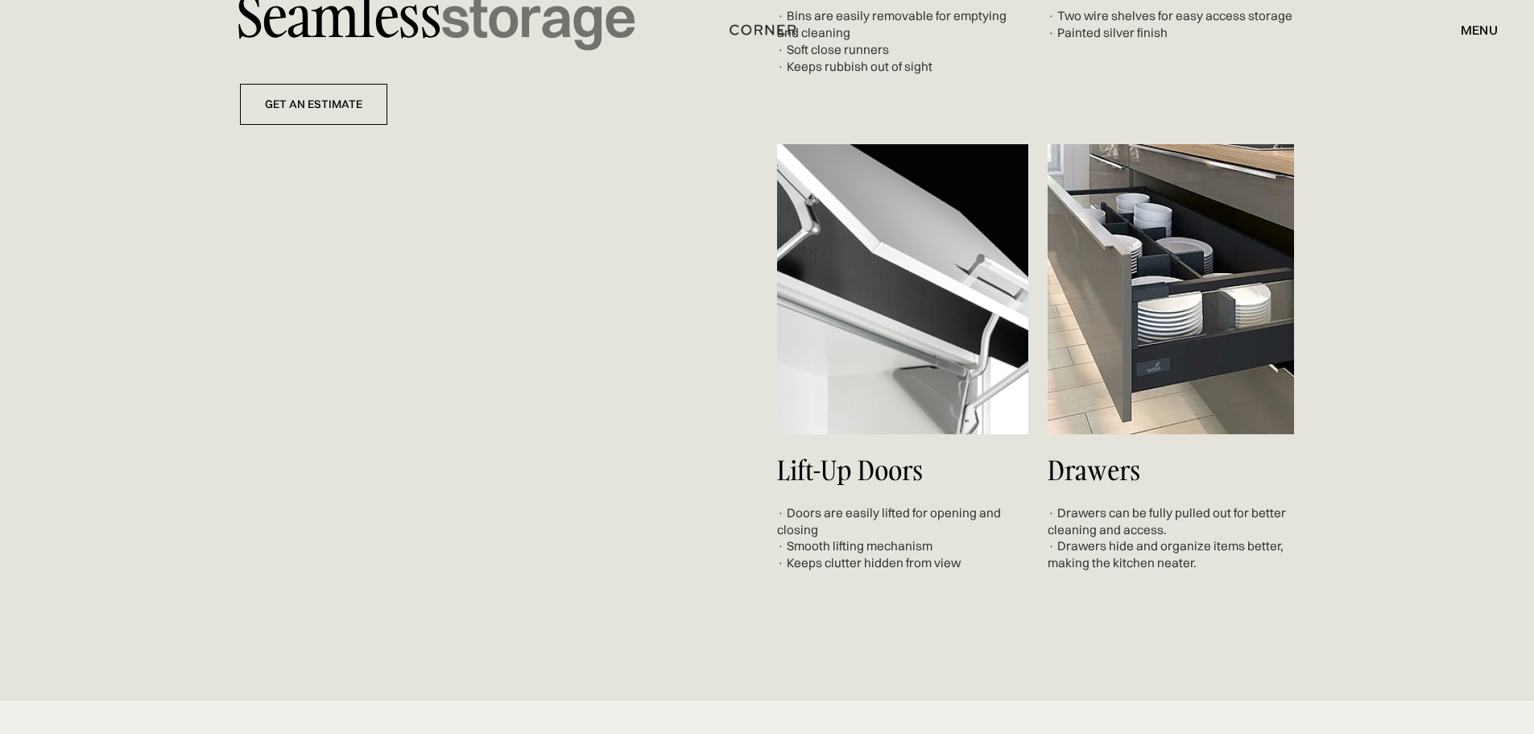
scroll to position [5880, 0]
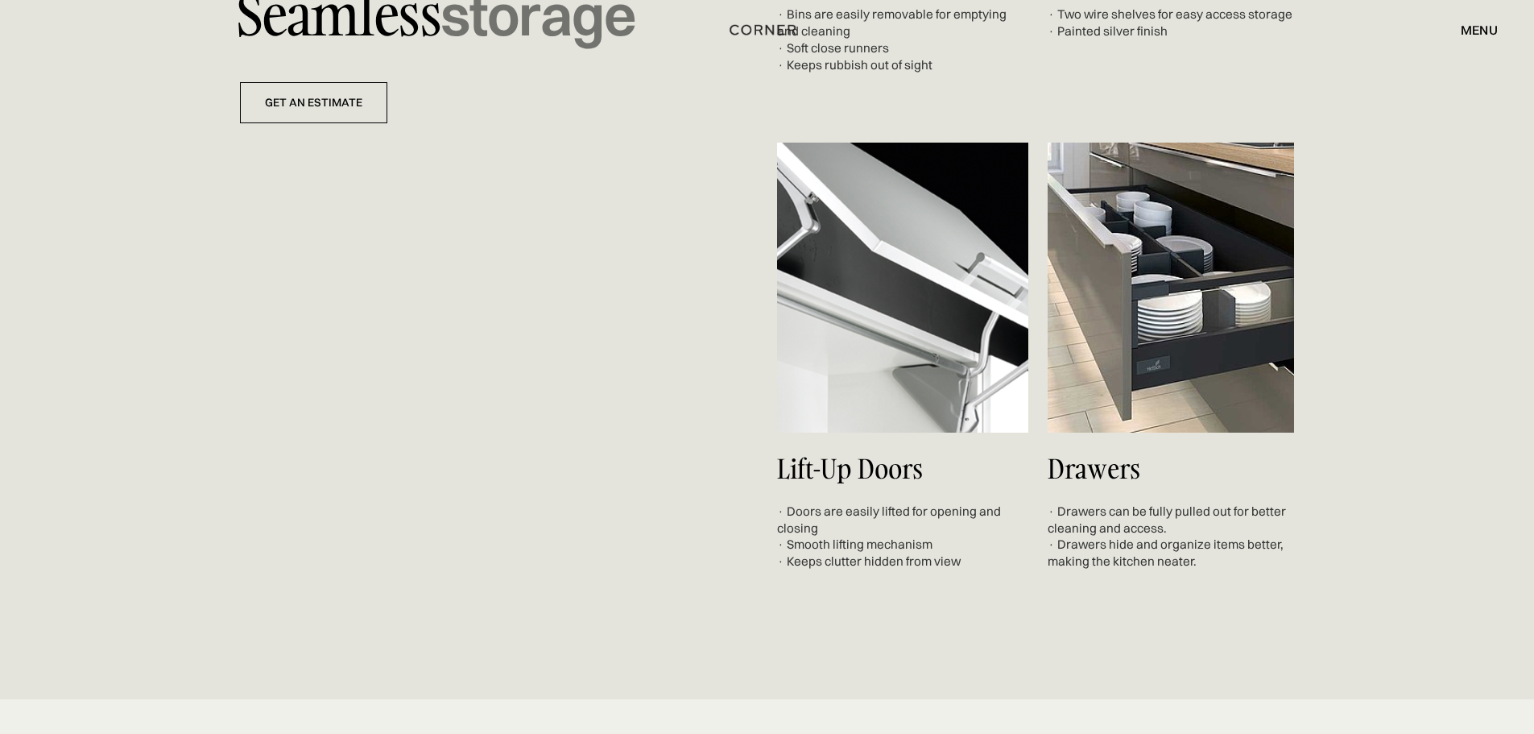
click at [1468, 19] on div "menu close" at bounding box center [1471, 29] width 53 height 27
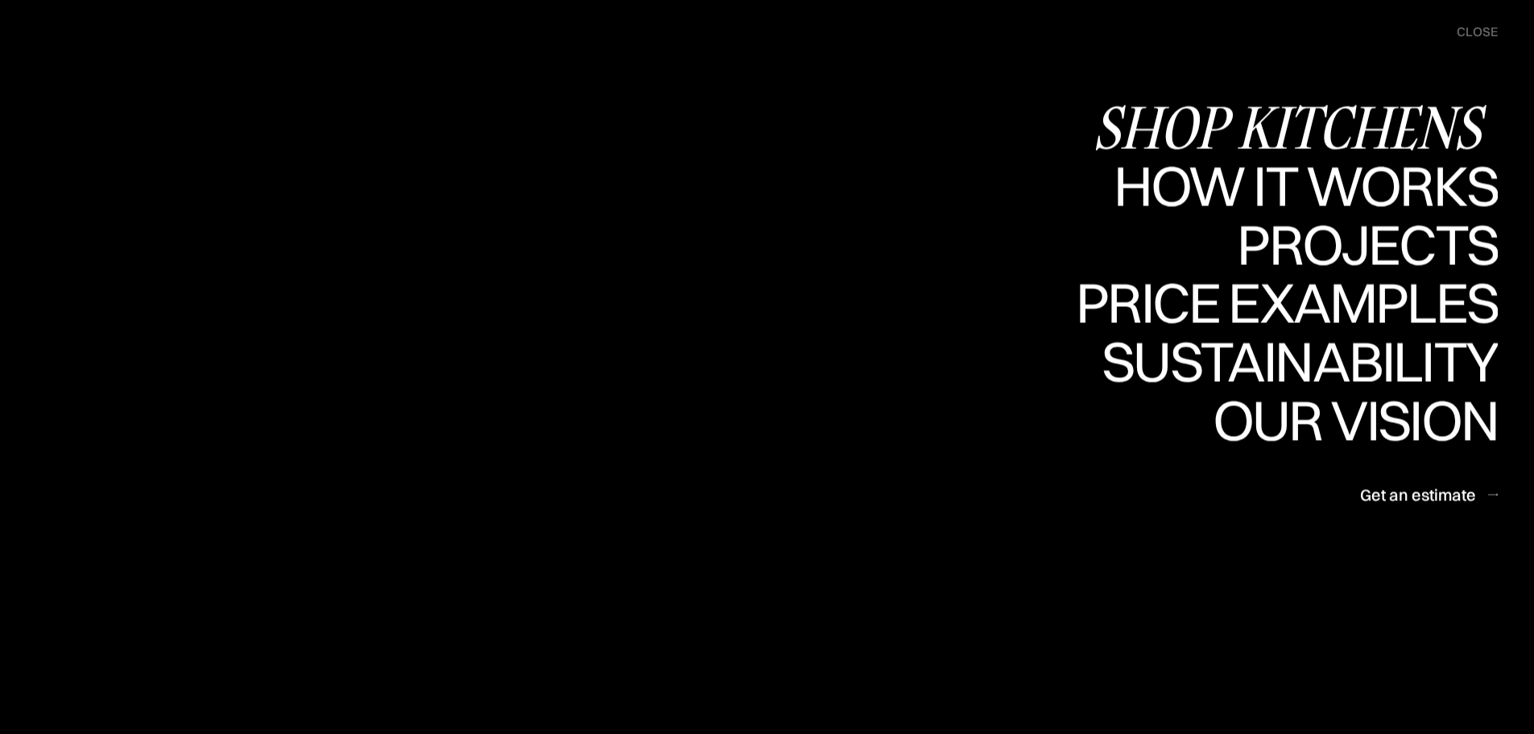
click at [1352, 114] on div "Shop Kitchens" at bounding box center [1295, 126] width 405 height 56
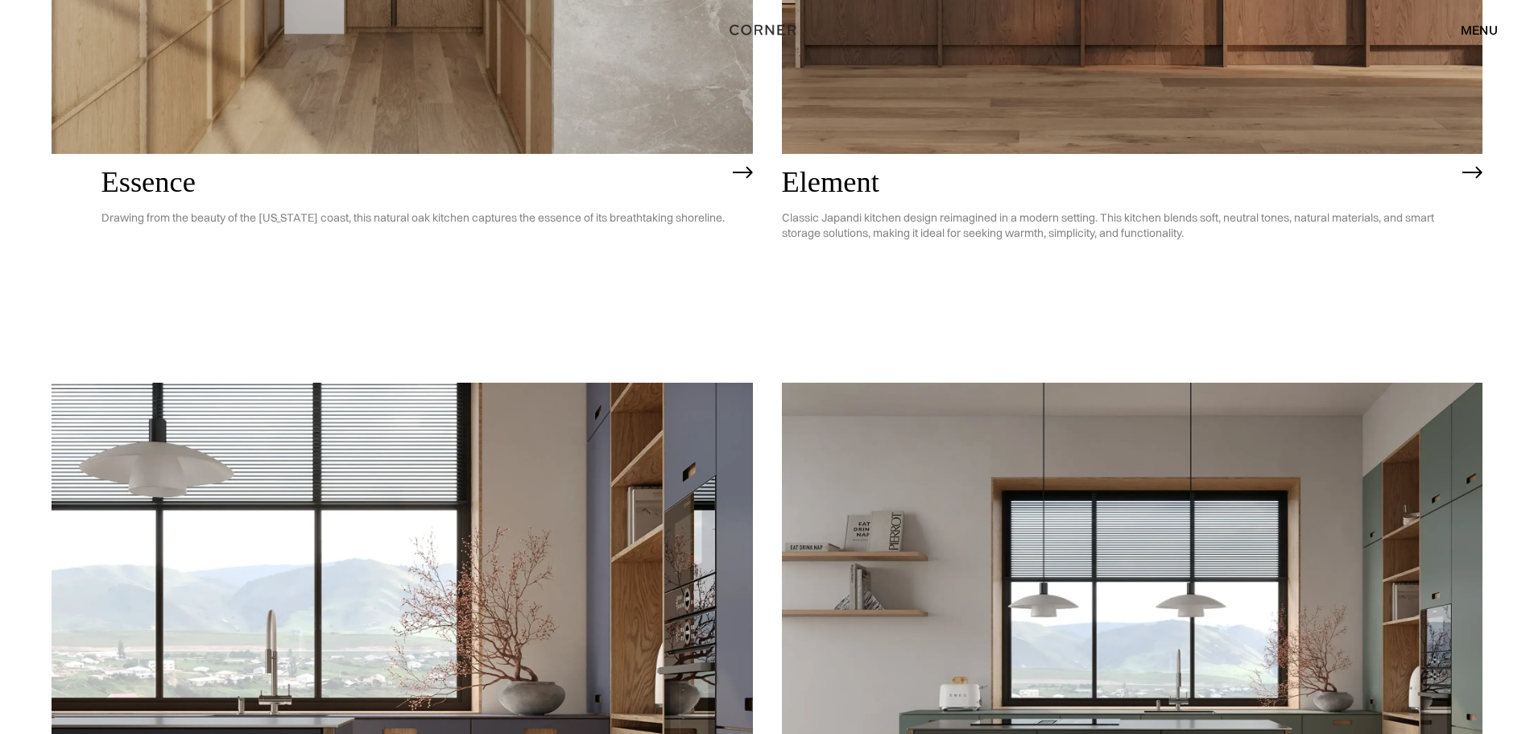
scroll to position [1450, 0]
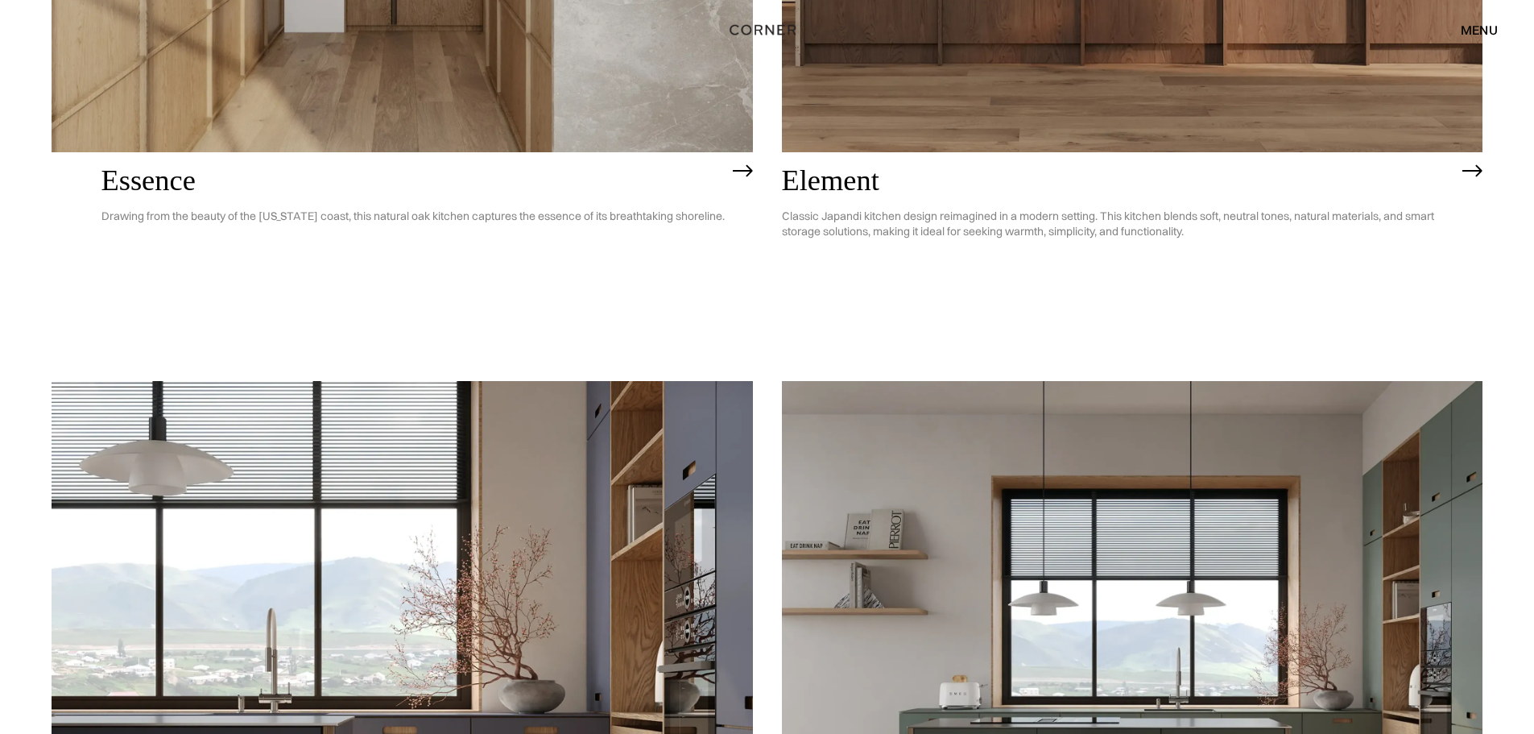
click at [856, 169] on h2 "Element" at bounding box center [1118, 180] width 673 height 32
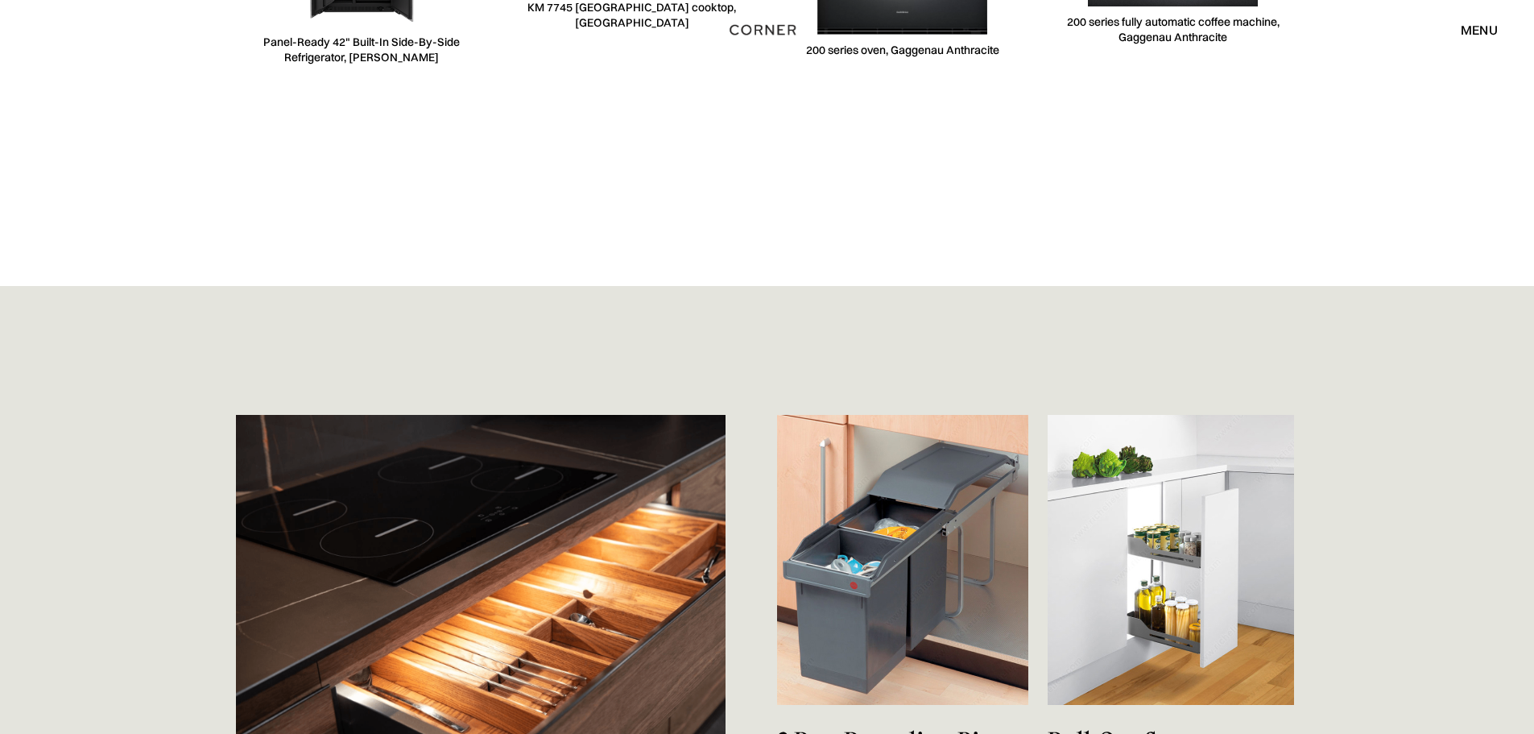
scroll to position [5961, 0]
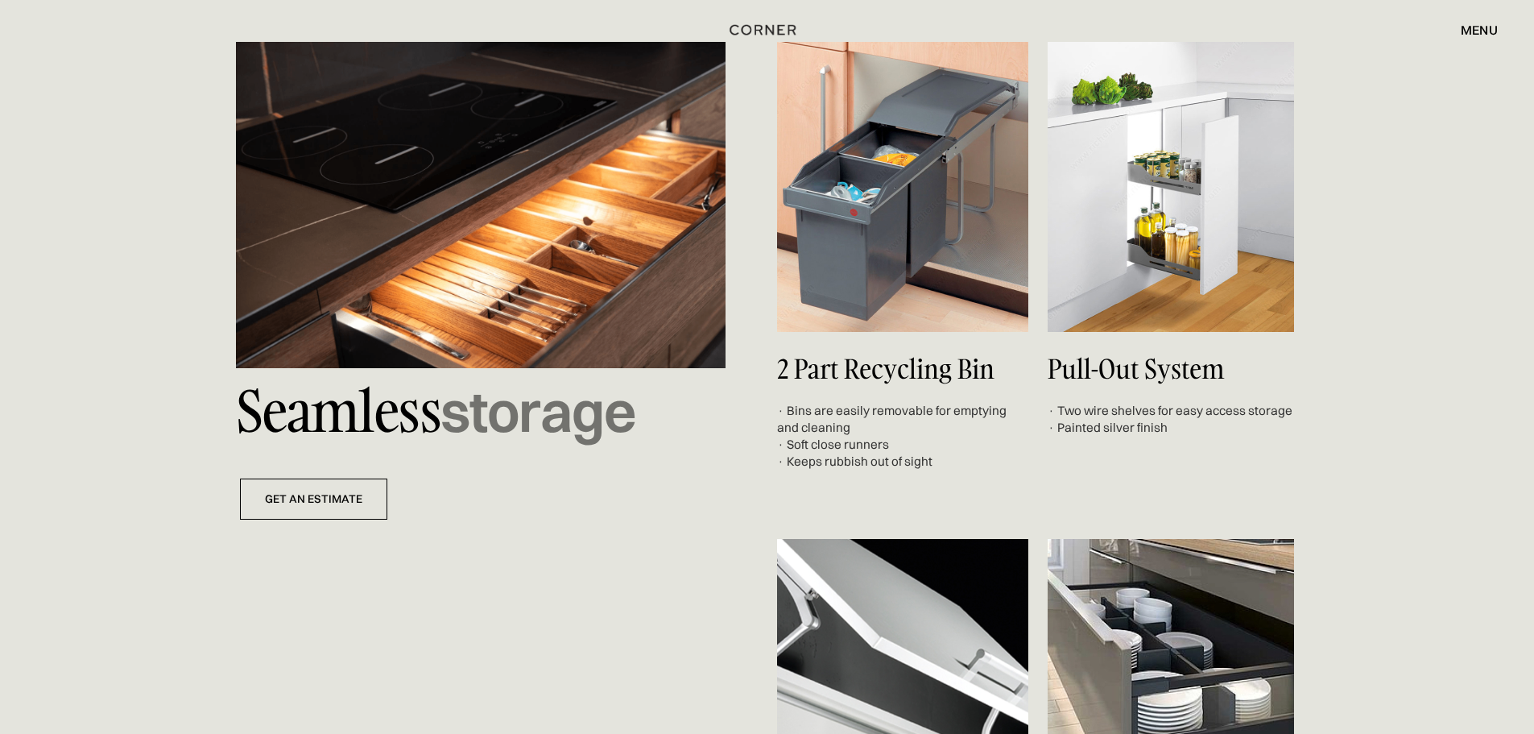
click at [861, 360] on h4 "2 Part Recycling Bin" at bounding box center [902, 368] width 251 height 29
click at [880, 261] on img at bounding box center [902, 187] width 251 height 290
click at [267, 503] on link "get an estimate" at bounding box center [313, 498] width 147 height 41
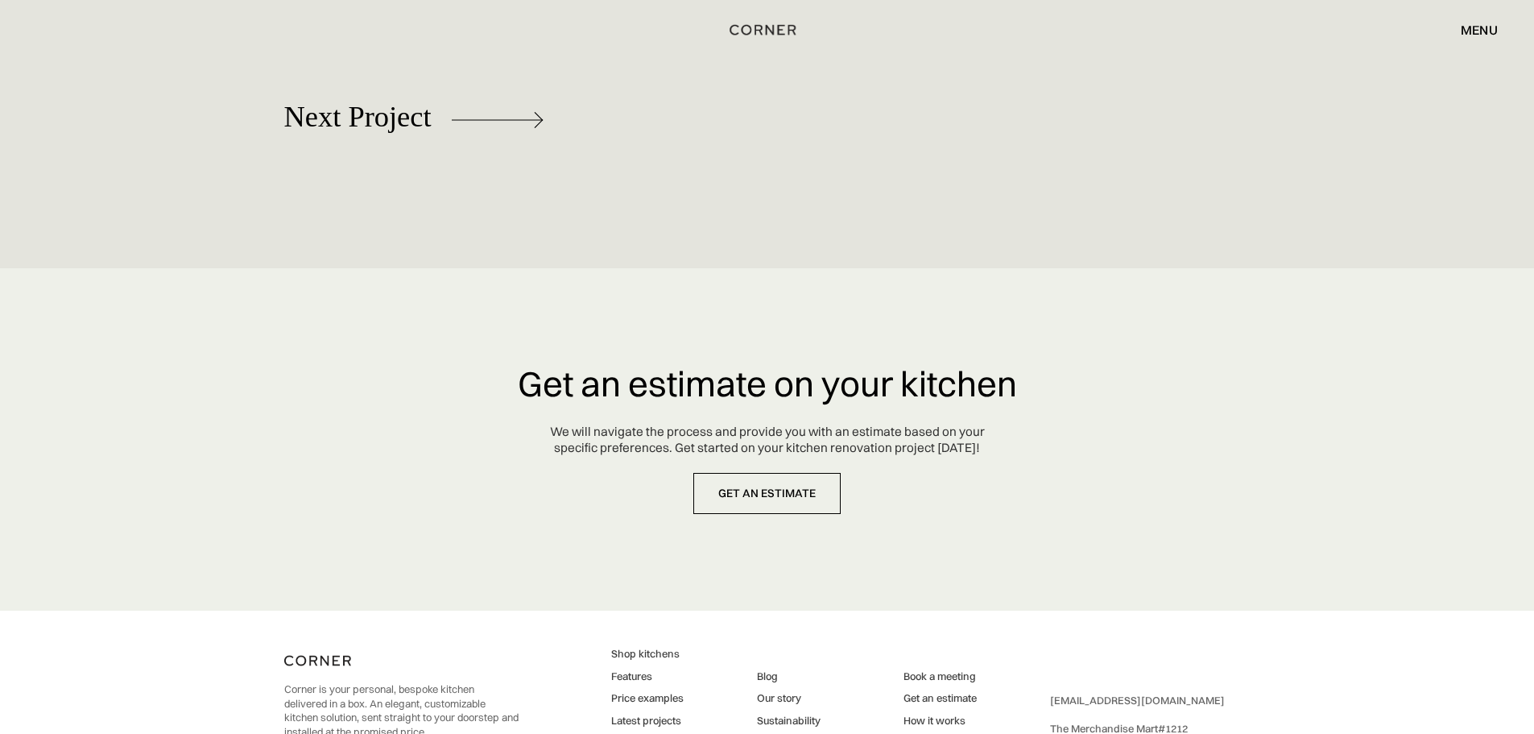
scroll to position [8031, 0]
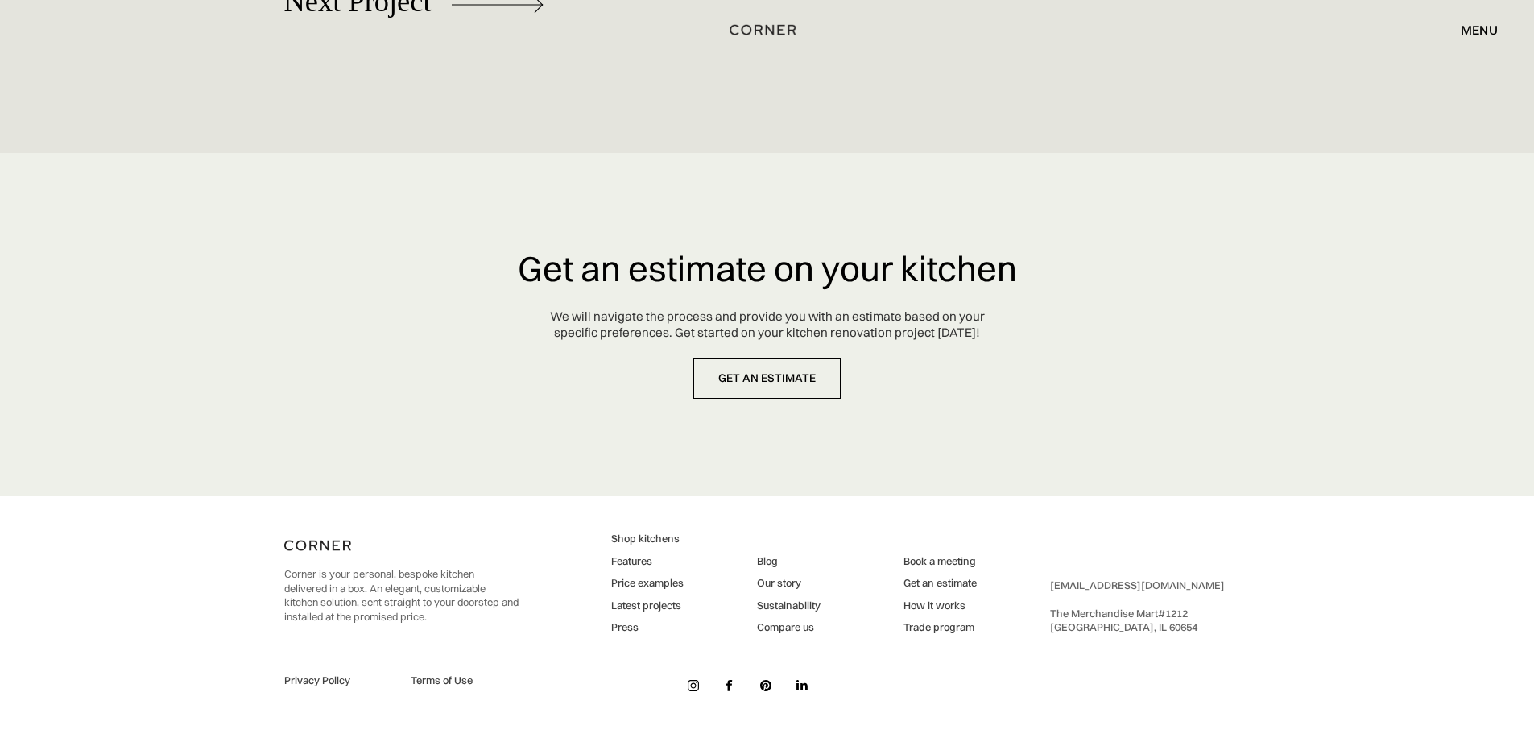
click at [692, 686] on img at bounding box center [693, 685] width 11 height 11
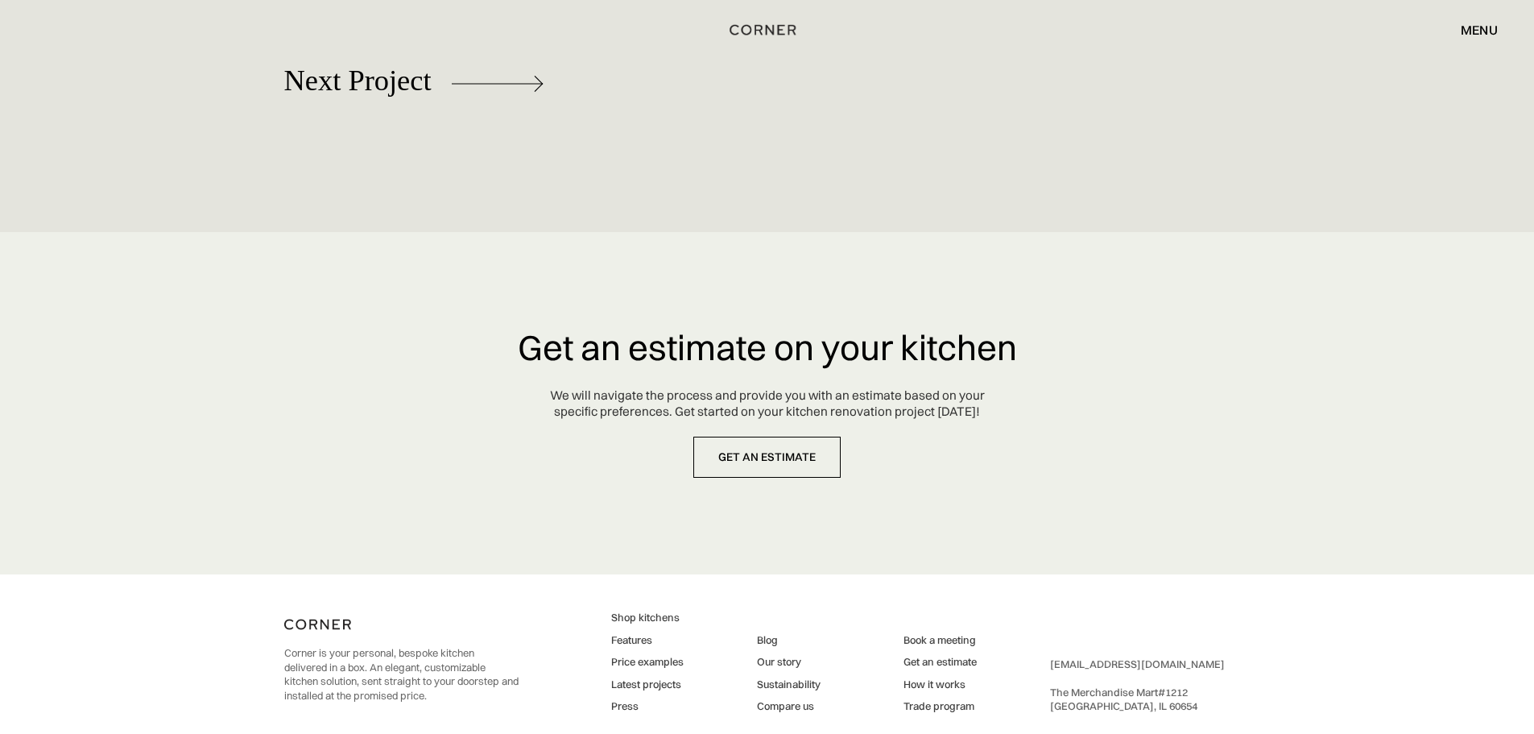
scroll to position [8031, 0]
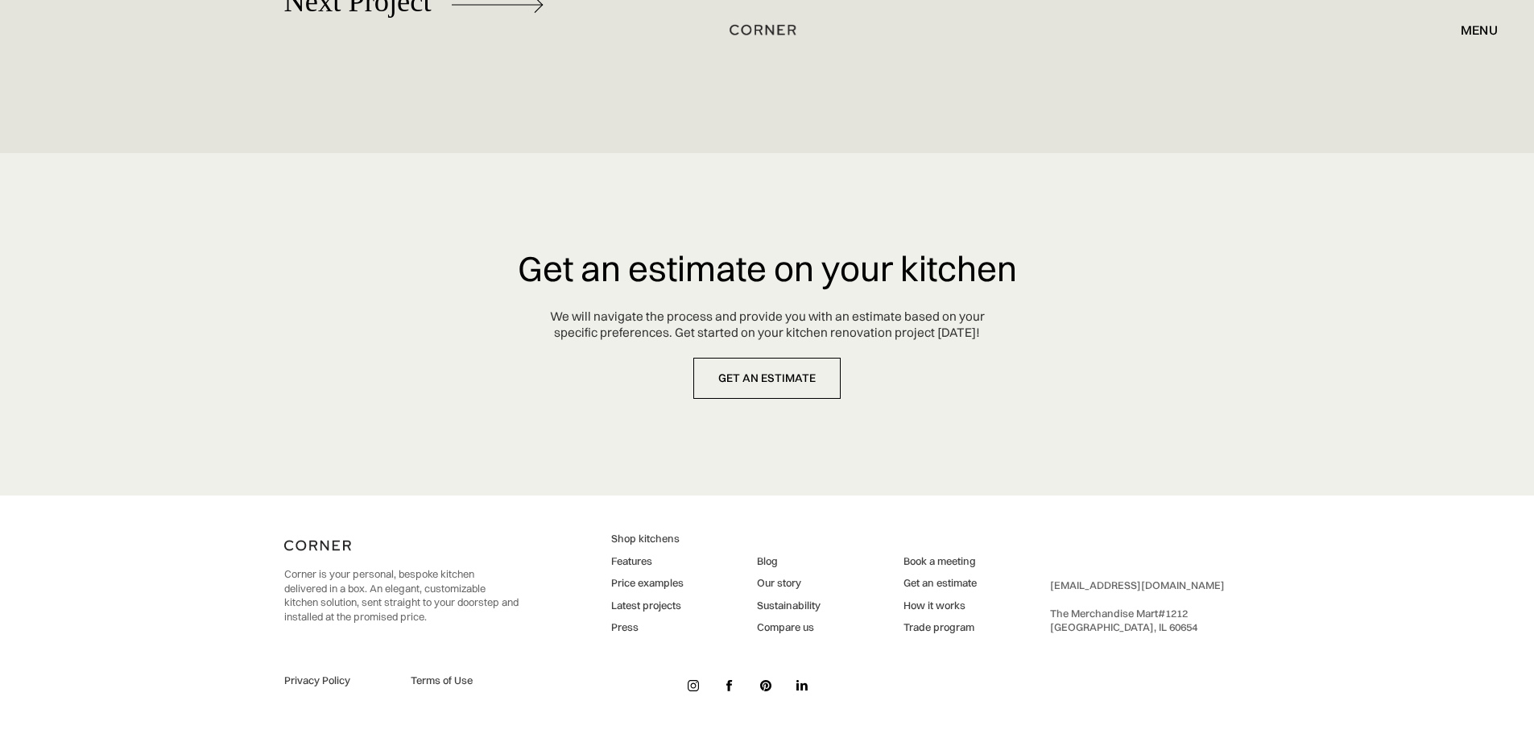
click at [767, 686] on img at bounding box center [765, 685] width 11 height 11
